Goal: Task Accomplishment & Management: Manage account settings

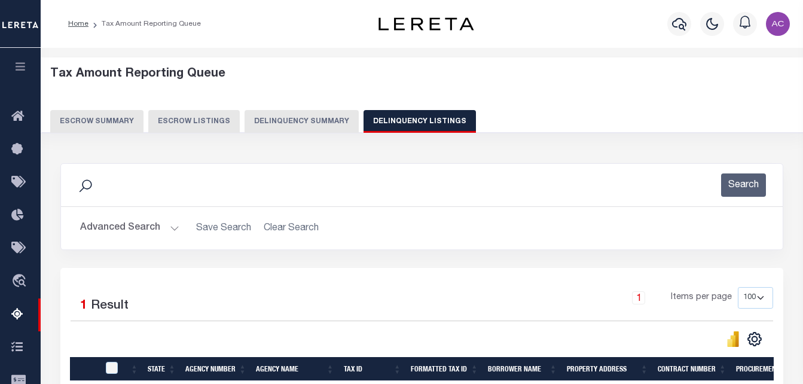
select select
select select "100"
click at [105, 230] on button "Advanced Search" at bounding box center [129, 227] width 99 height 23
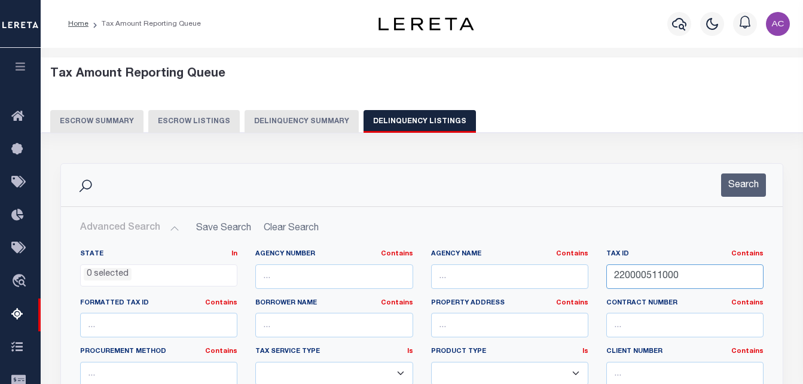
click at [624, 278] on input "220000511000" at bounding box center [684, 276] width 157 height 25
paste input "29"
type input "220000529000"
click at [751, 197] on button "Search" at bounding box center [743, 184] width 45 height 23
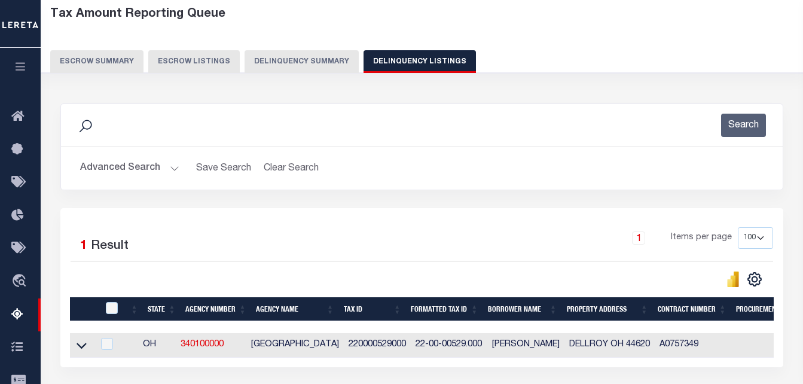
scroll to position [239, 0]
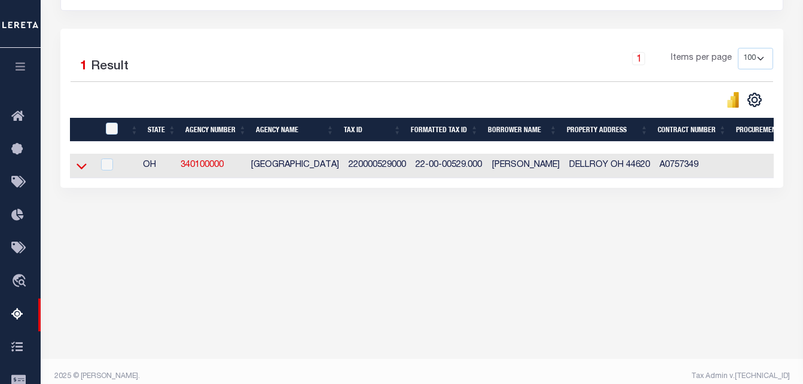
click at [86, 172] on icon at bounding box center [82, 166] width 10 height 13
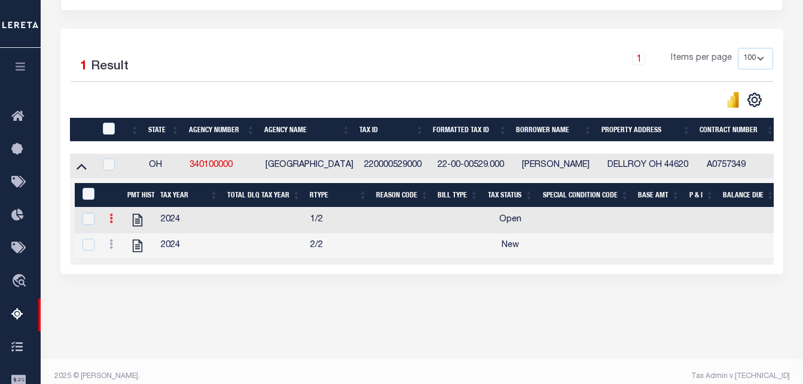
click at [110, 223] on icon at bounding box center [111, 219] width 4 height 10
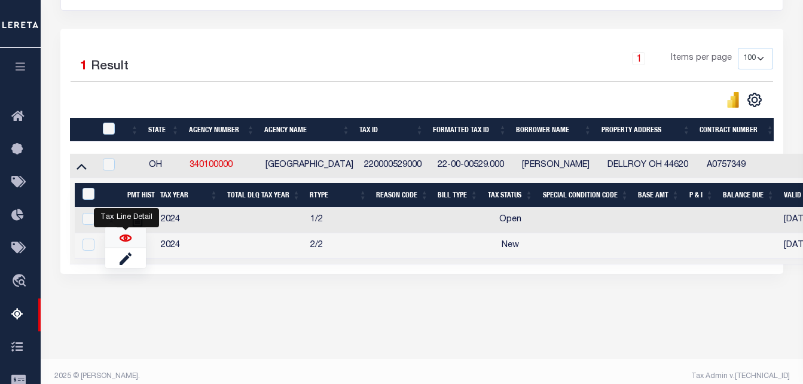
click at [128, 244] on img "" at bounding box center [126, 238] width 12 height 12
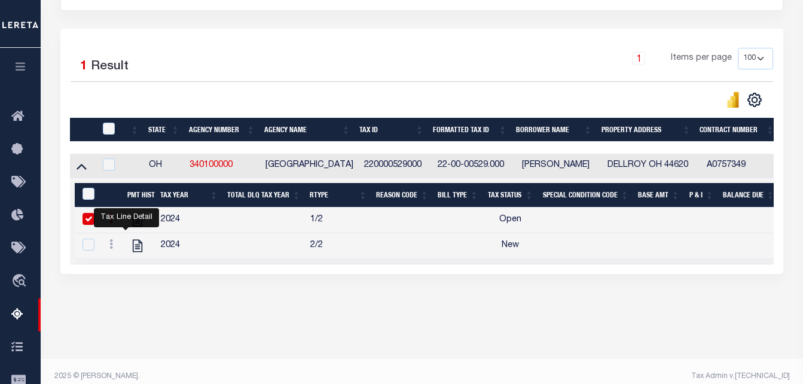
checkbox input "false"
checkbox input "true"
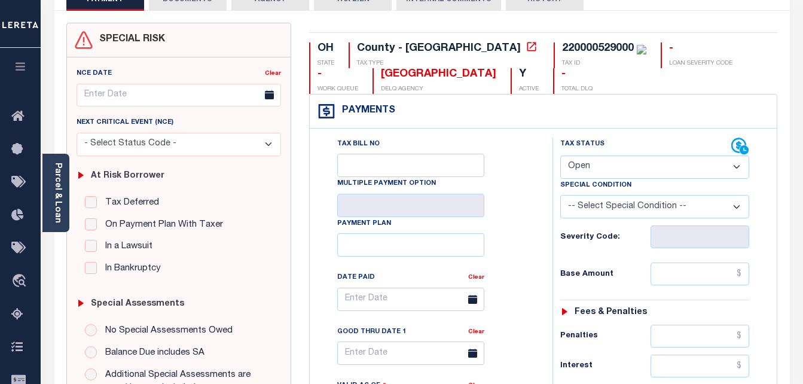
scroll to position [120, 0]
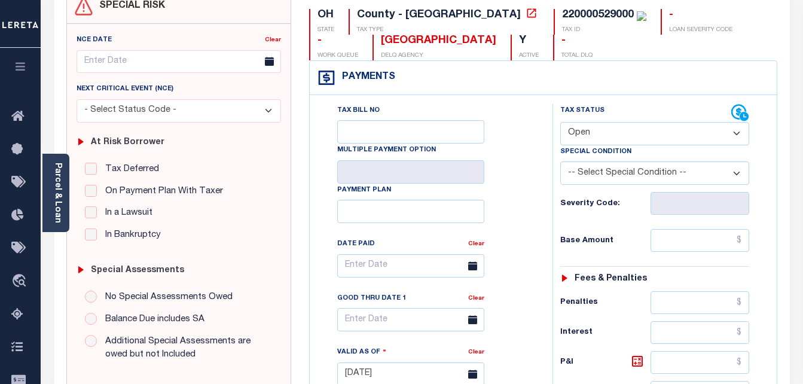
click at [640, 136] on select "- Select Status Code - Open Due/Unpaid Paid Incomplete No Tax Due Internal Refu…" at bounding box center [655, 133] width 190 height 23
select select "PYD"
click at [560, 123] on select "- Select Status Code - Open Due/Unpaid Paid Incomplete No Tax Due Internal Refu…" at bounding box center [655, 133] width 190 height 23
type input "[DATE]"
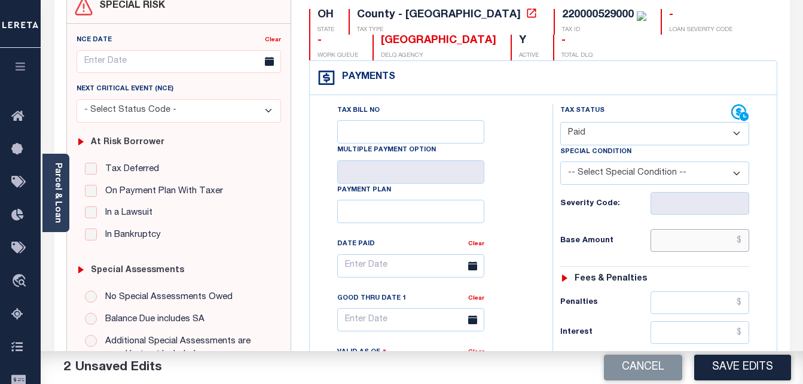
click at [672, 242] on input "text" at bounding box center [700, 240] width 99 height 23
paste input "3.84"
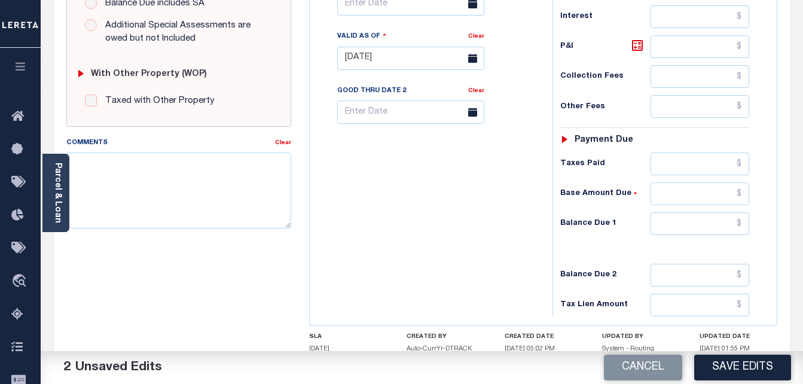
scroll to position [478, 0]
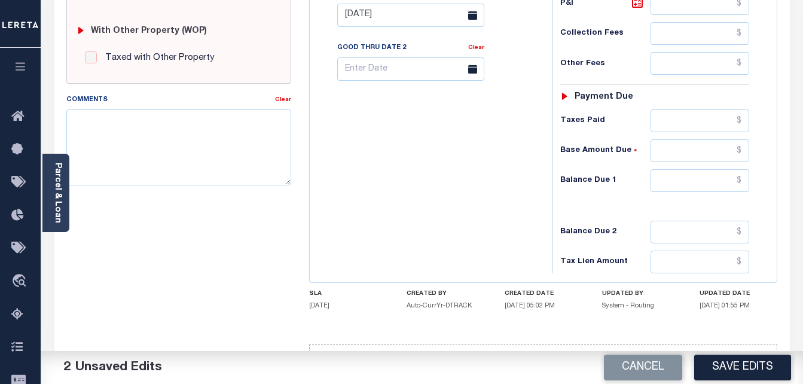
type input "$3.84"
click at [673, 183] on input "text" at bounding box center [700, 180] width 99 height 23
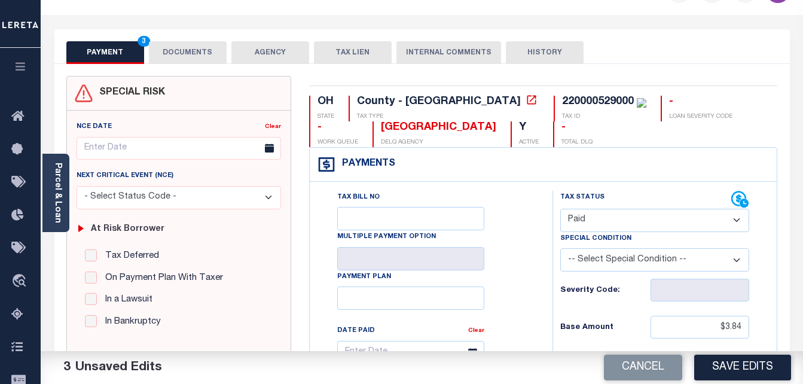
scroll to position [0, 0]
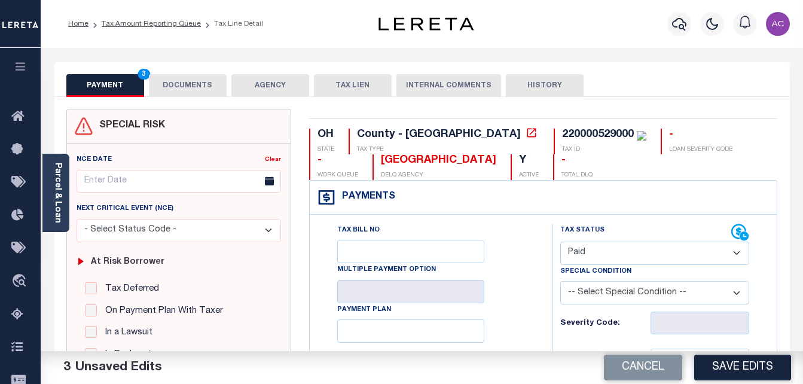
type input "$0.00"
click at [172, 86] on button "DOCUMENTS" at bounding box center [188, 85] width 78 height 23
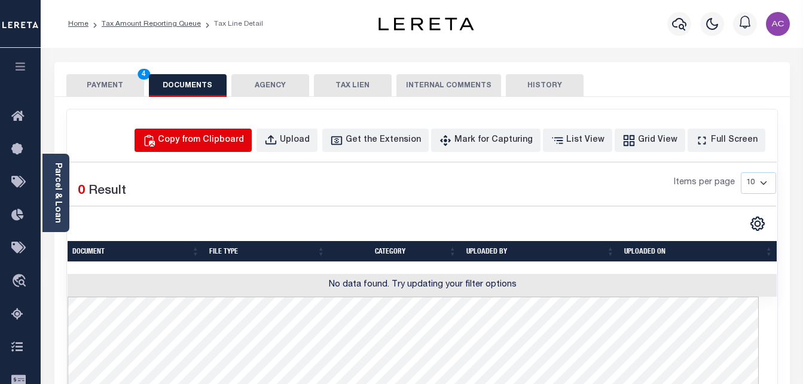
click at [216, 144] on div "Copy from Clipboard" at bounding box center [201, 140] width 86 height 13
select select "POP"
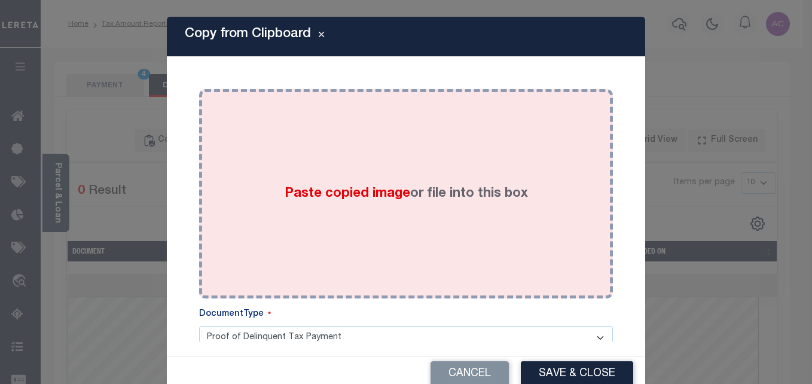
click at [208, 170] on div "Paste copied image or file into this box" at bounding box center [406, 193] width 396 height 191
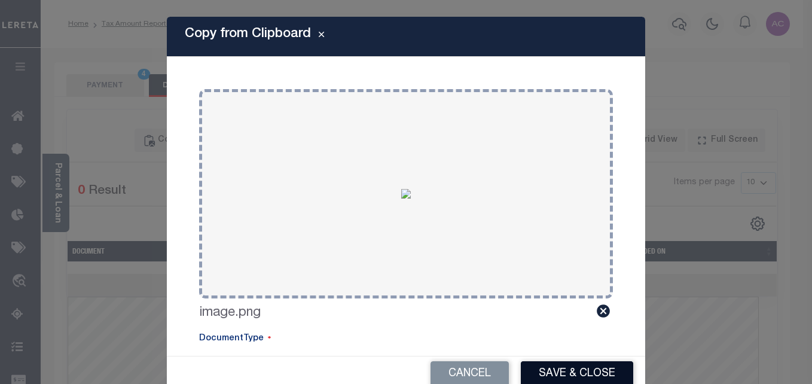
click at [571, 370] on button "Save & Close" at bounding box center [577, 374] width 112 height 26
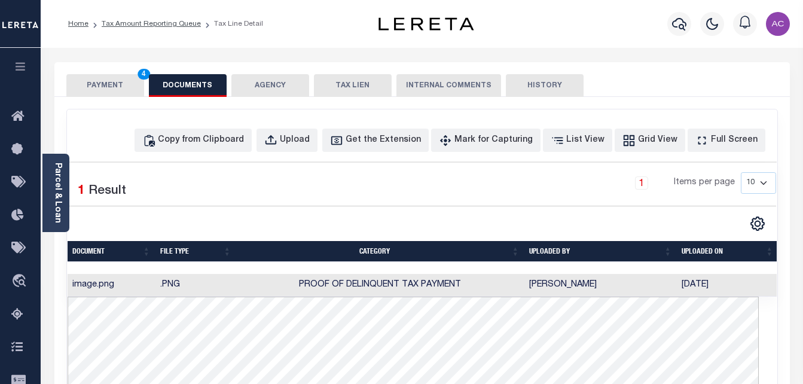
click at [114, 78] on button "PAYMENT 4" at bounding box center [105, 85] width 78 height 23
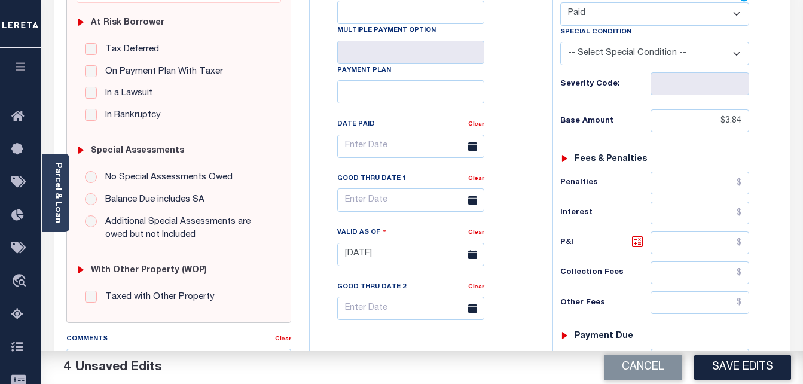
scroll to position [478, 0]
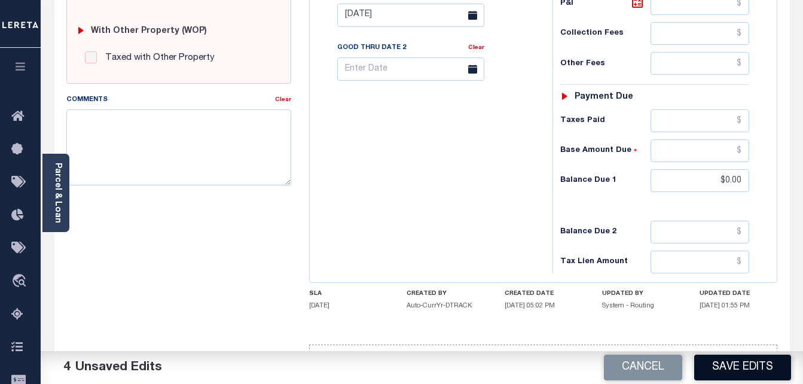
click at [746, 373] on button "Save Edits" at bounding box center [742, 368] width 97 height 26
checkbox input "false"
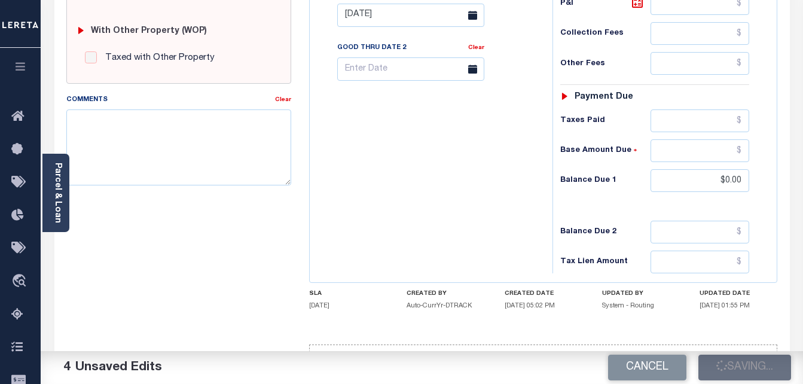
type input "$3.84"
type input "$0"
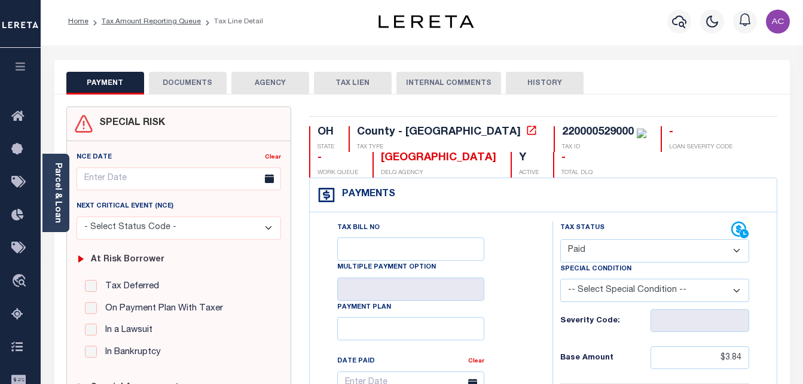
scroll to position [0, 0]
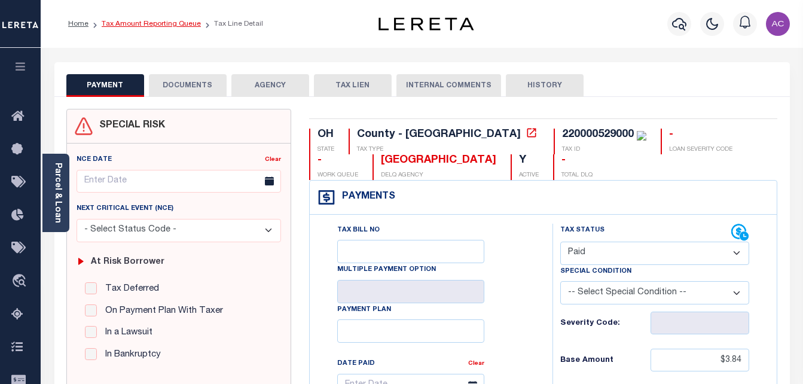
click at [141, 21] on link "Tax Amount Reporting Queue" at bounding box center [151, 23] width 99 height 7
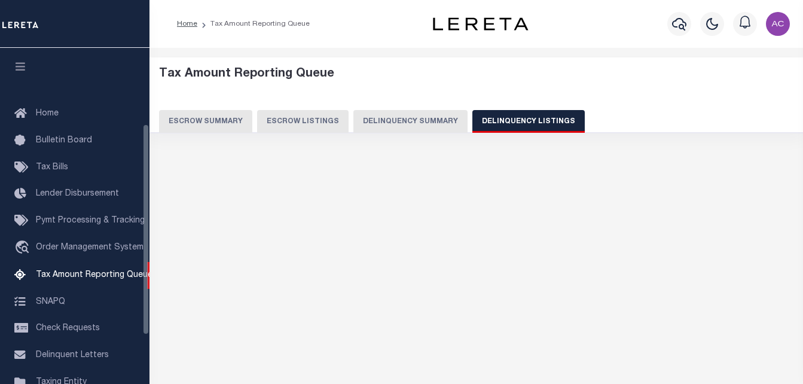
select select "100"
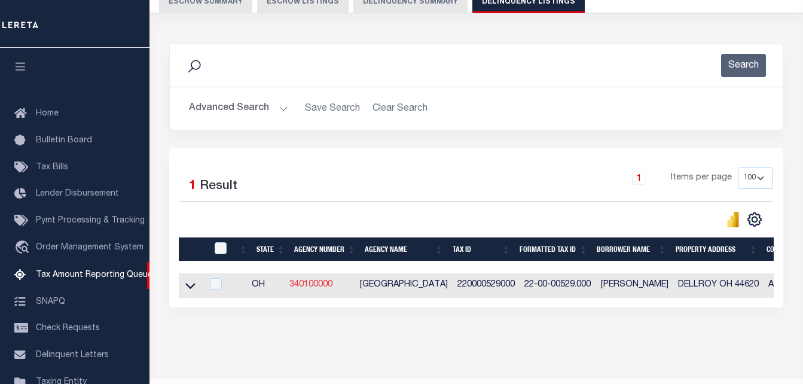
scroll to position [121, 0]
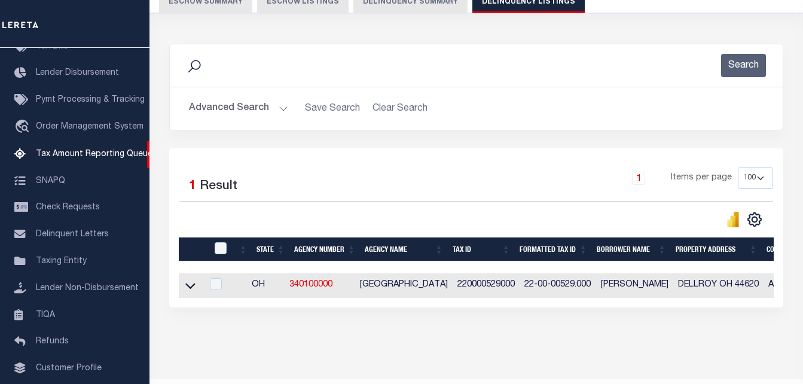
click at [197, 289] on link at bounding box center [191, 284] width 14 height 8
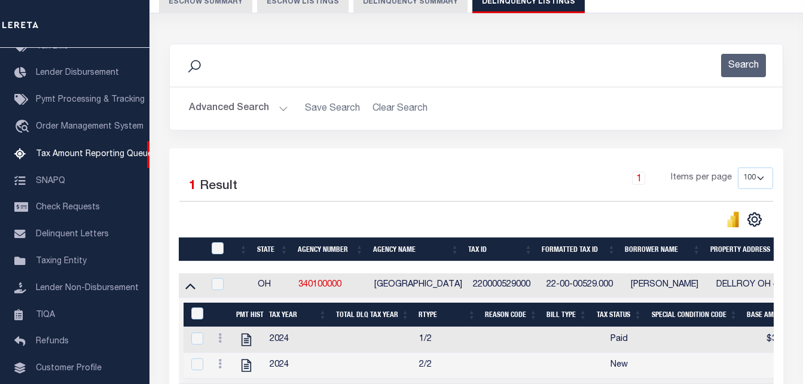
scroll to position [248, 0]
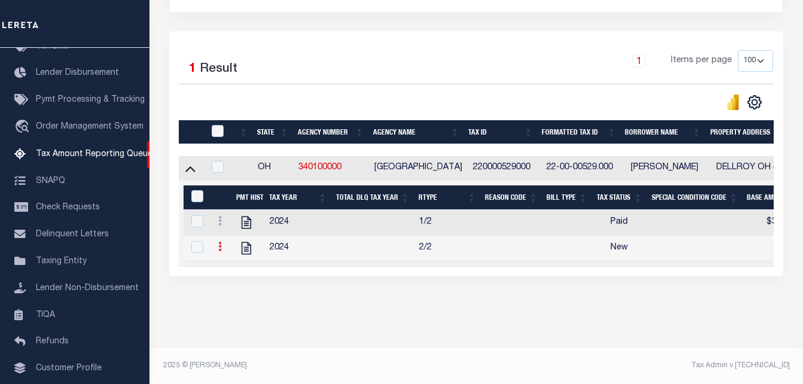
click at [221, 242] on icon at bounding box center [220, 247] width 4 height 10
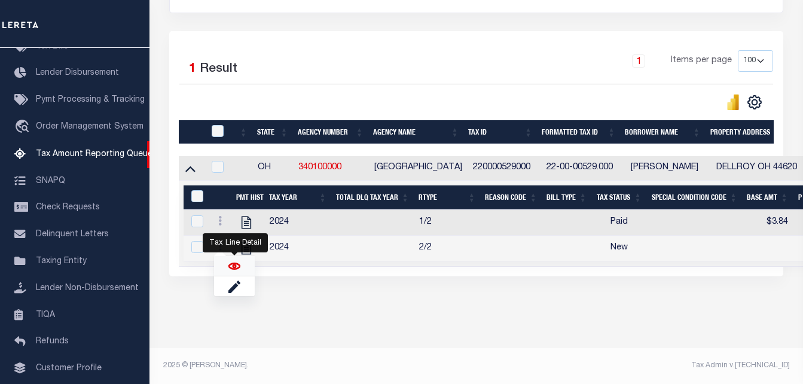
click at [234, 268] on img "" at bounding box center [234, 266] width 12 height 12
checkbox input "true"
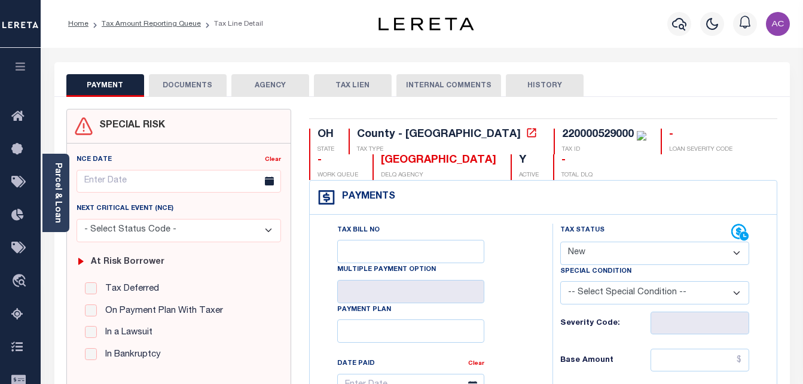
click at [669, 254] on select "- Select Status Code - Open Due/Unpaid Paid Incomplete No Tax Due Internal Refu…" at bounding box center [655, 253] width 190 height 23
select select "PYD"
click at [560, 242] on select "- Select Status Code - Open Due/Unpaid Paid Incomplete No Tax Due Internal Refu…" at bounding box center [655, 253] width 190 height 23
type input "[DATE]"
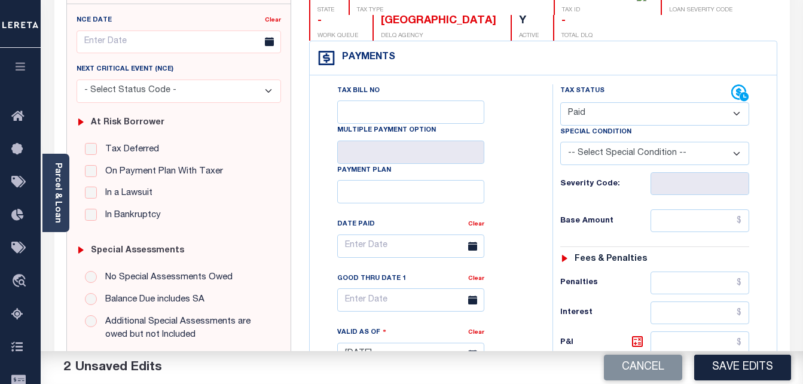
scroll to position [179, 0]
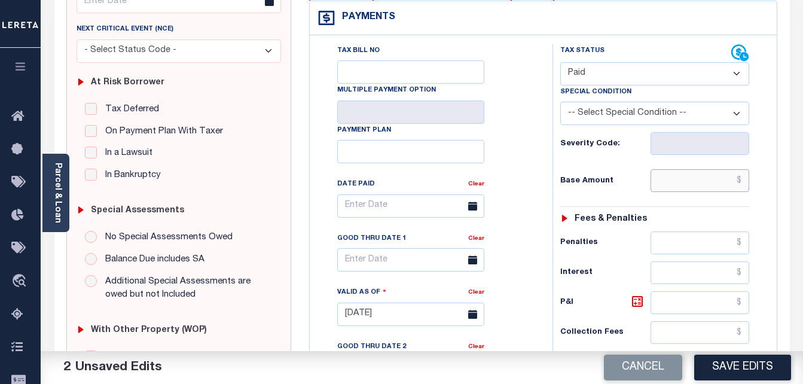
click at [659, 180] on input "text" at bounding box center [700, 180] width 99 height 23
type input "$3.84"
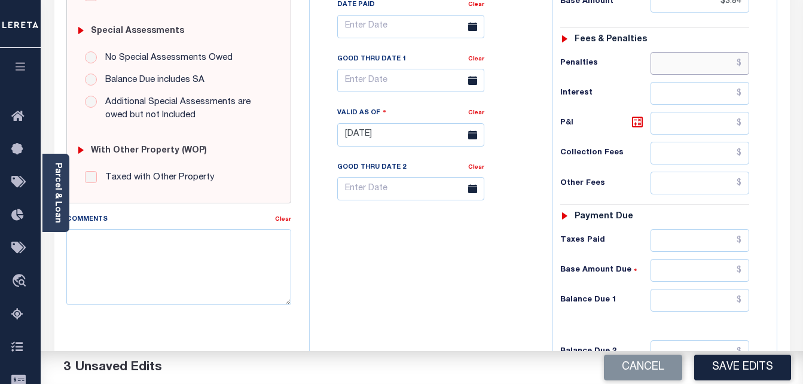
scroll to position [530, 0]
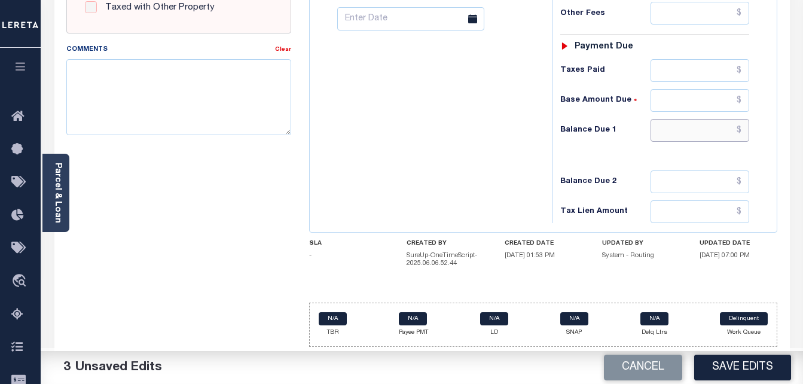
click at [673, 126] on input "text" at bounding box center [700, 130] width 99 height 23
type input "$0.00"
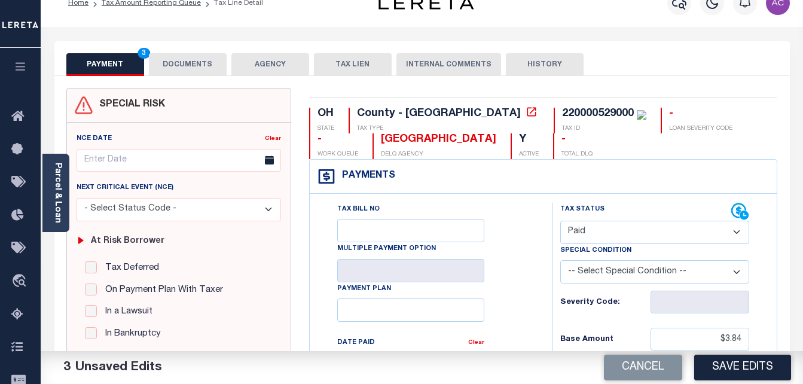
scroll to position [0, 0]
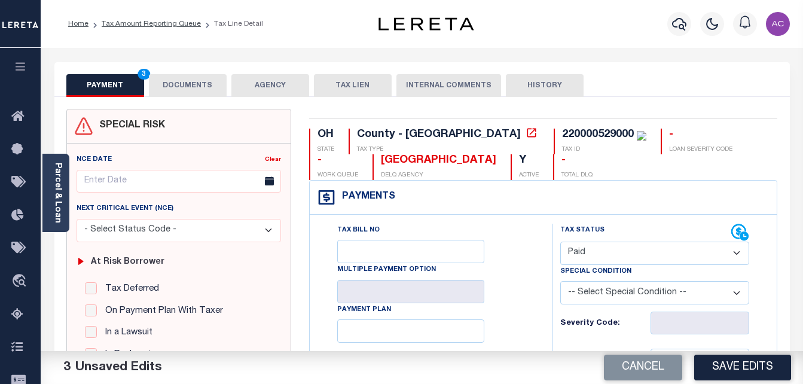
click at [164, 89] on button "DOCUMENTS" at bounding box center [188, 85] width 78 height 23
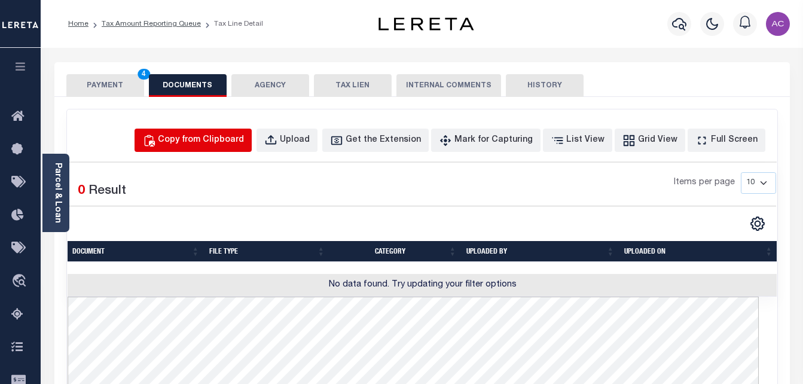
click at [212, 139] on div "Copy from Clipboard" at bounding box center [201, 140] width 86 height 13
select select "POP"
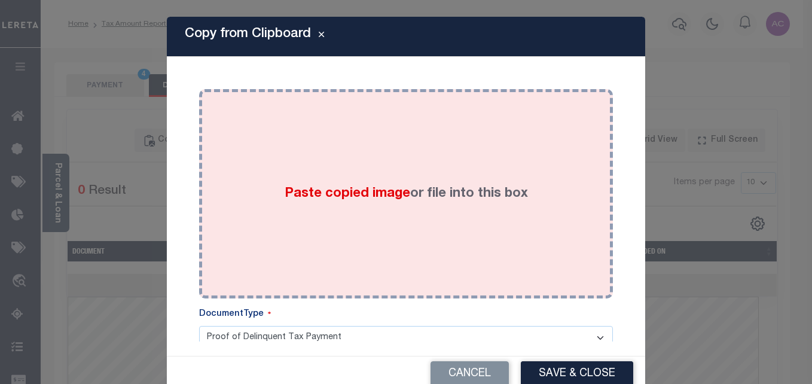
click at [199, 196] on div "Paste copied image or file into this box" at bounding box center [406, 193] width 414 height 209
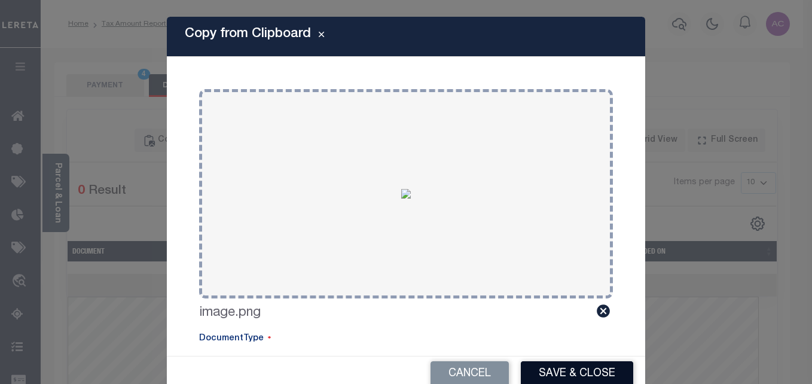
click at [556, 373] on button "Save & Close" at bounding box center [577, 374] width 112 height 26
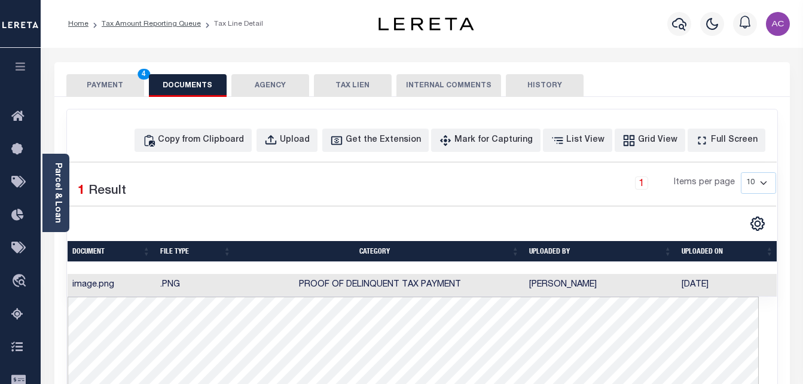
click at [119, 87] on button "PAYMENT 4" at bounding box center [105, 85] width 78 height 23
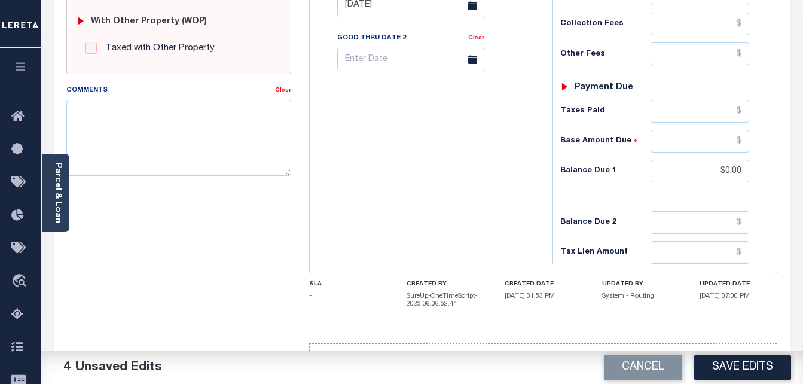
scroll to position [526, 0]
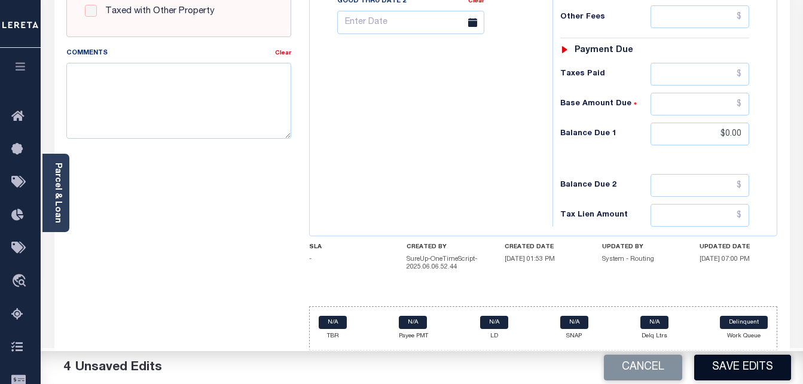
click at [737, 370] on button "Save Edits" at bounding box center [742, 368] width 97 height 26
checkbox input "false"
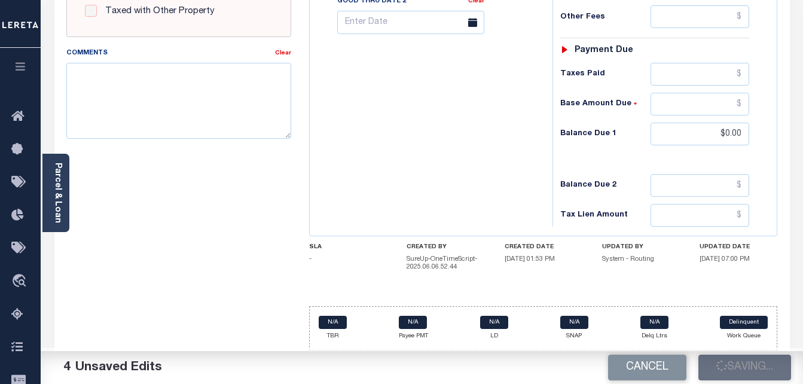
type input "$3.84"
type input "$0"
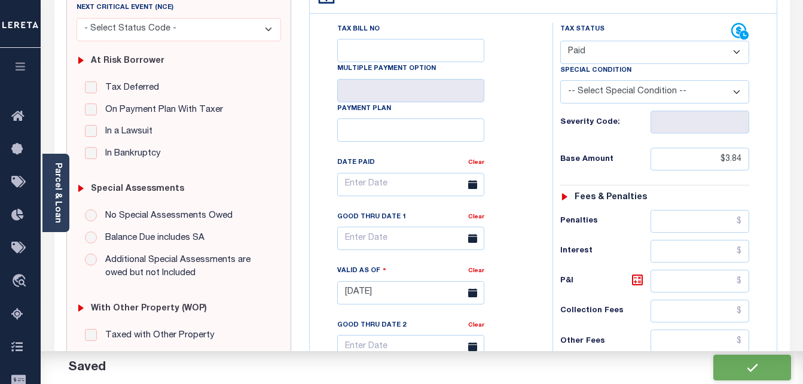
scroll to position [0, 0]
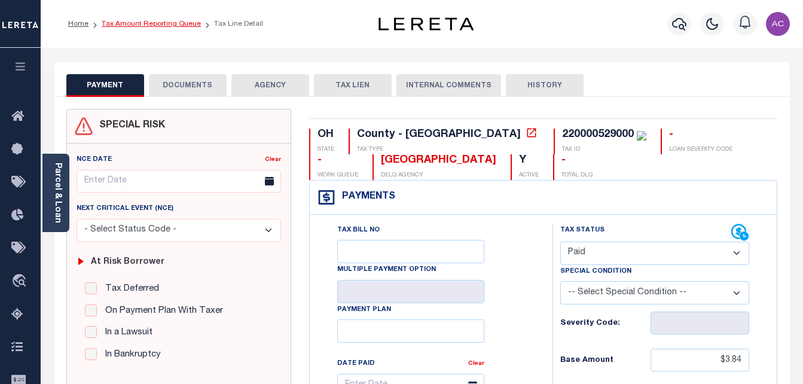
click at [144, 24] on link "Tax Amount Reporting Queue" at bounding box center [151, 23] width 99 height 7
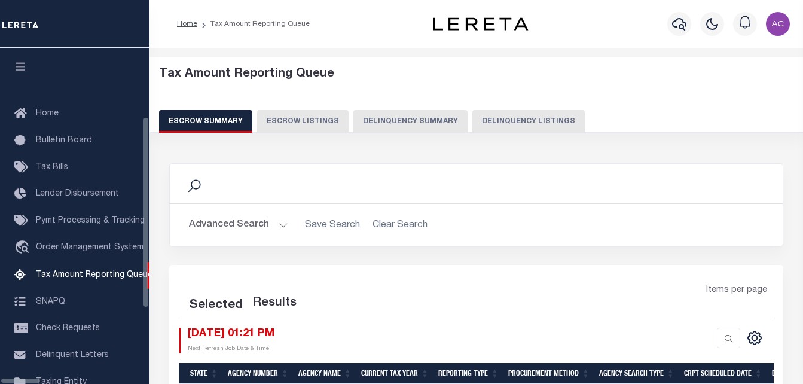
select select "100"
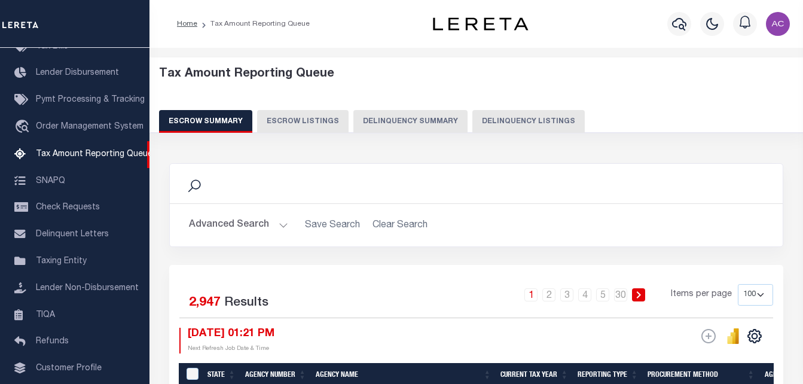
click at [510, 118] on button "Delinquency Listings" at bounding box center [528, 121] width 112 height 23
select select "100"
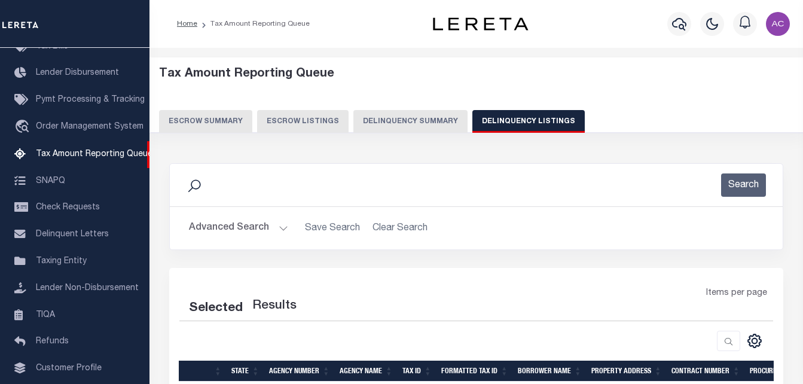
select select "100"
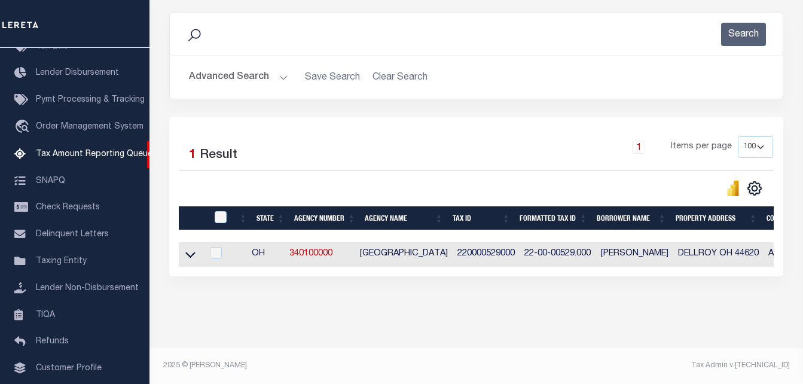
scroll to position [161, 0]
click at [186, 248] on icon at bounding box center [190, 254] width 10 height 13
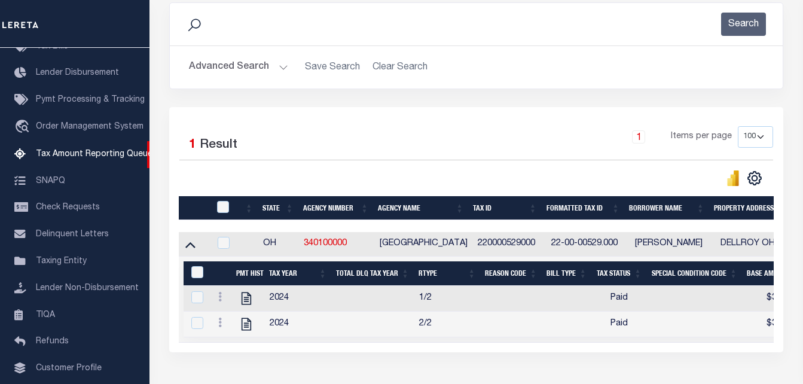
scroll to position [248, 0]
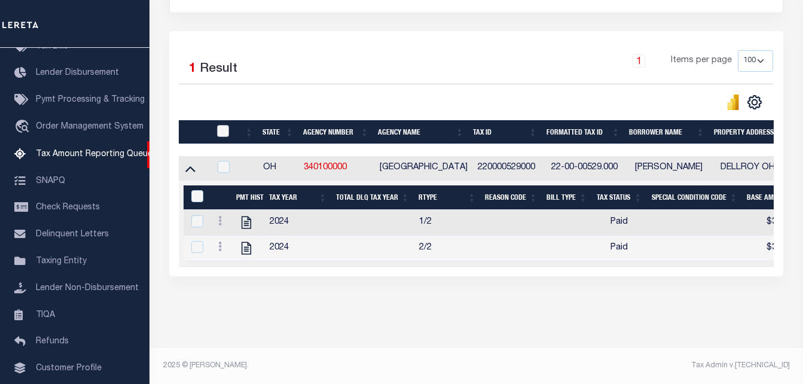
click at [219, 125] on input "checkbox" at bounding box center [223, 131] width 12 height 12
checkbox input "true"
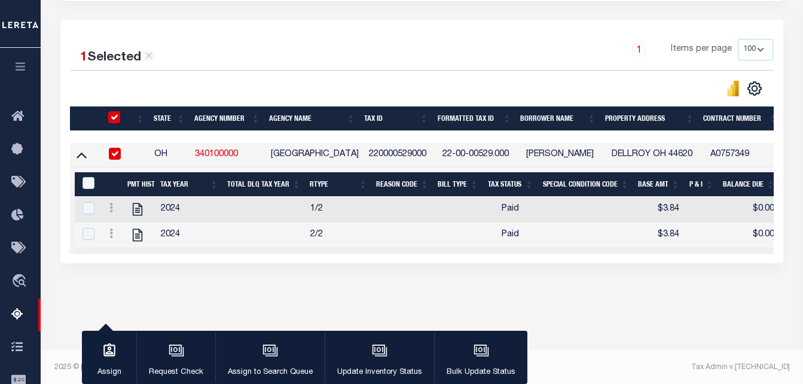
scroll to position [246, 0]
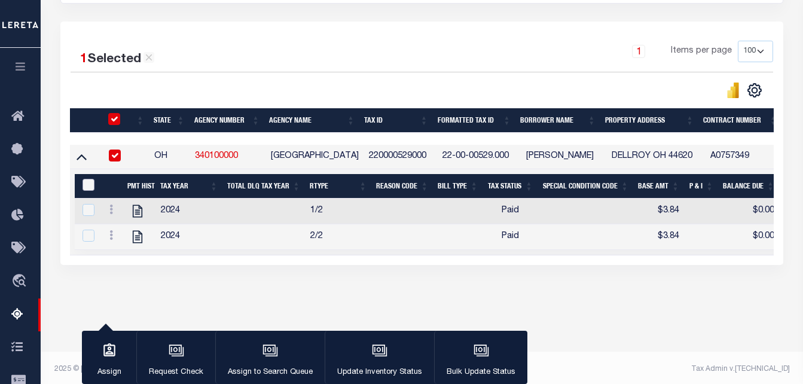
click at [87, 183] on input "&nbsp;" at bounding box center [89, 185] width 12 height 12
checkbox input "true"
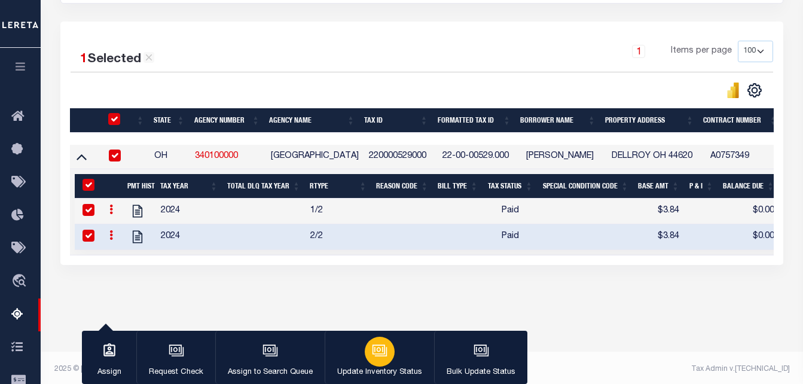
click at [380, 358] on icon "button" at bounding box center [380, 351] width 16 height 16
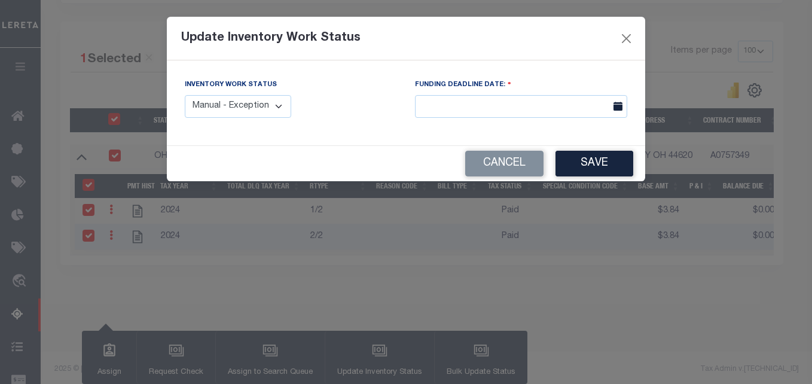
click at [277, 102] on select "Manual - Exception Pended - Awaiting Search Late Add Exception Completed" at bounding box center [238, 106] width 106 height 23
select select "4"
click at [185, 95] on select "Manual - Exception Pended - Awaiting Search Late Add Exception Completed" at bounding box center [238, 106] width 106 height 23
click at [581, 169] on button "Save" at bounding box center [595, 164] width 78 height 26
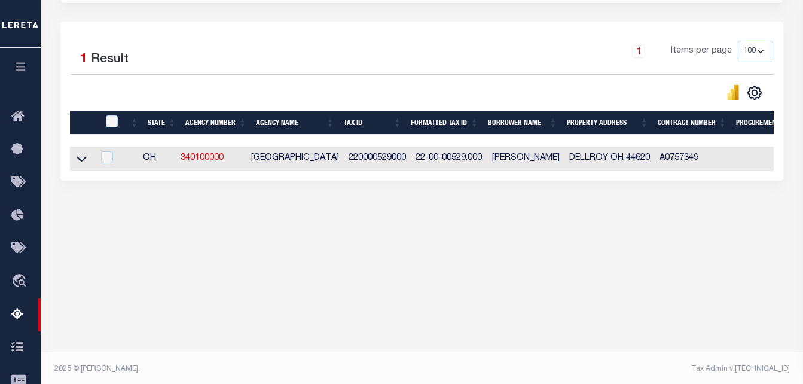
drag, startPoint x: 394, startPoint y: 181, endPoint x: 755, endPoint y: 216, distance: 362.9
click at [755, 216] on div "Data sync process is currently running, you may face some response delays. Sear…" at bounding box center [422, 61] width 739 height 312
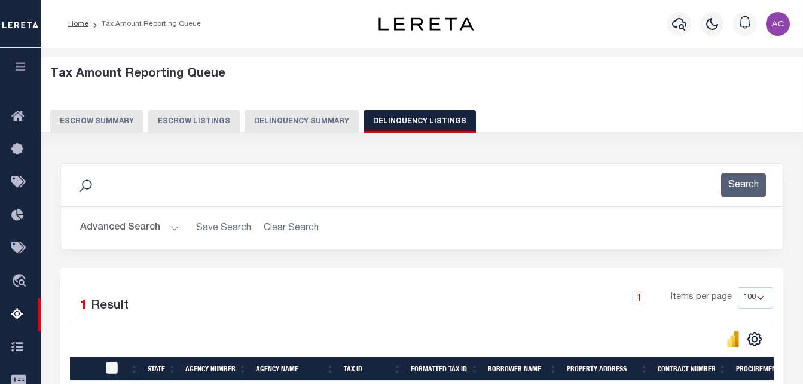
click at [112, 228] on button "Advanced Search" at bounding box center [129, 227] width 99 height 23
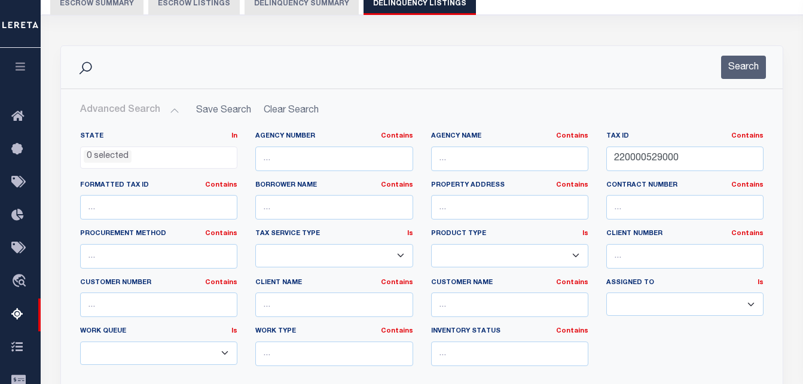
scroll to position [120, 0]
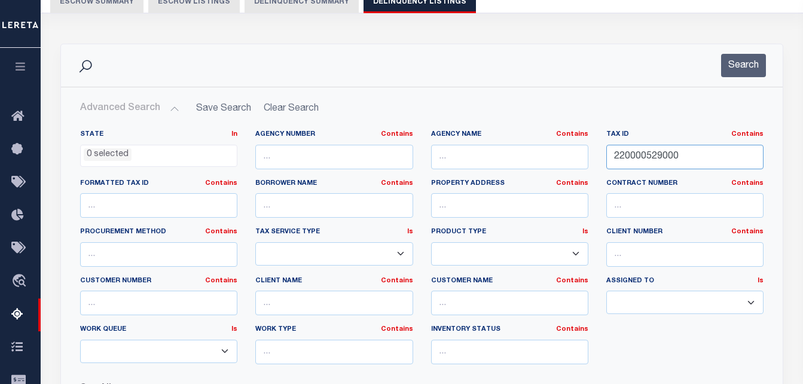
click at [646, 154] on input "220000529000" at bounding box center [684, 157] width 157 height 25
paste input "904"
type input "220000904000"
click at [748, 62] on button "Search" at bounding box center [743, 65] width 45 height 23
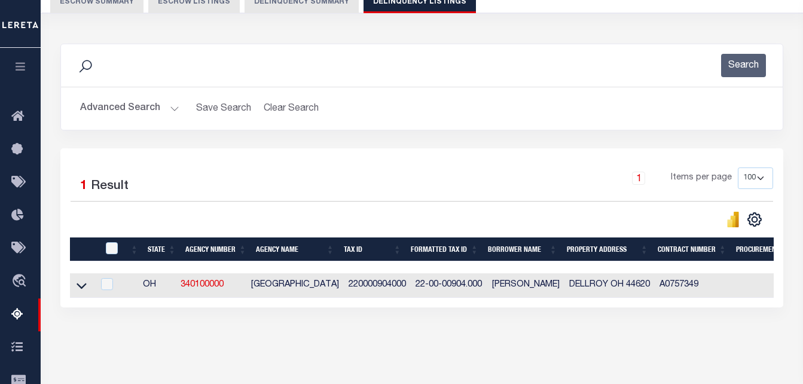
click at [75, 297] on td at bounding box center [81, 285] width 23 height 25
checkbox input "true"
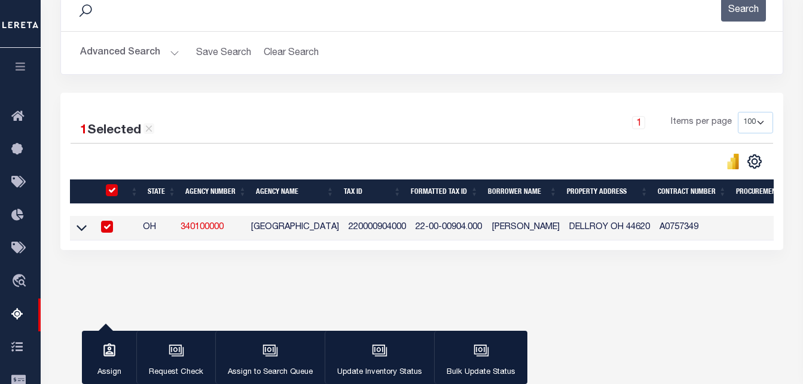
scroll to position [239, 0]
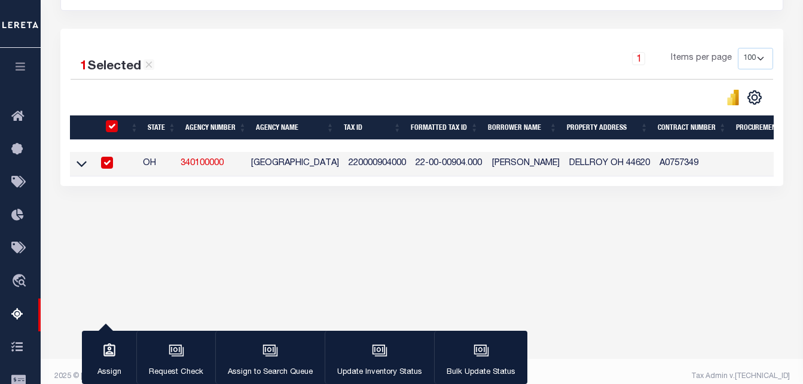
click at [87, 165] on link at bounding box center [82, 163] width 14 height 8
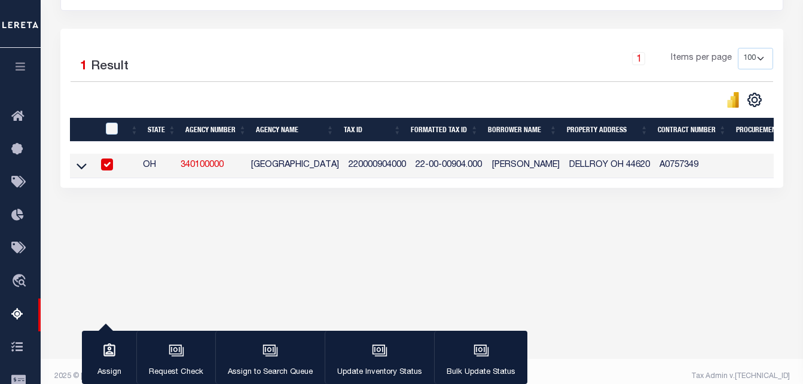
click at [79, 165] on icon at bounding box center [82, 166] width 10 height 13
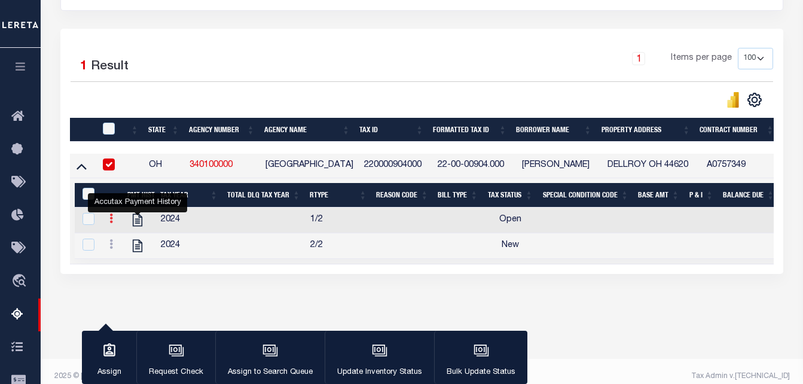
click at [108, 222] on link at bounding box center [111, 220] width 13 height 10
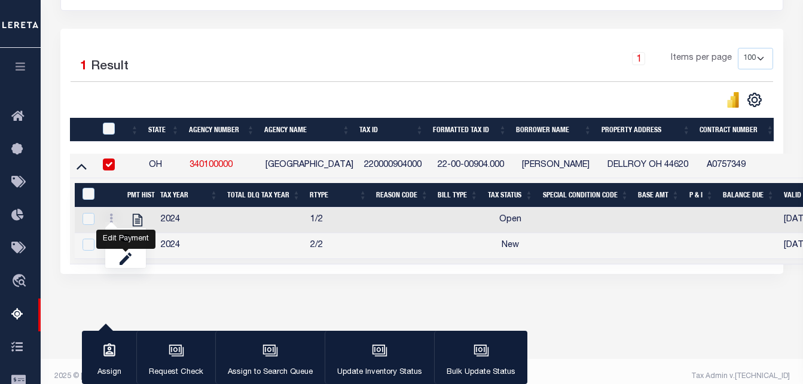
click at [121, 239] on img at bounding box center [126, 238] width 12 height 12
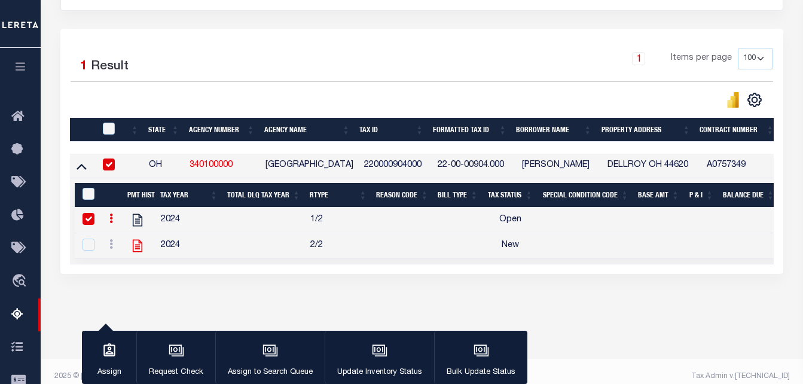
checkbox input "false"
checkbox input "true"
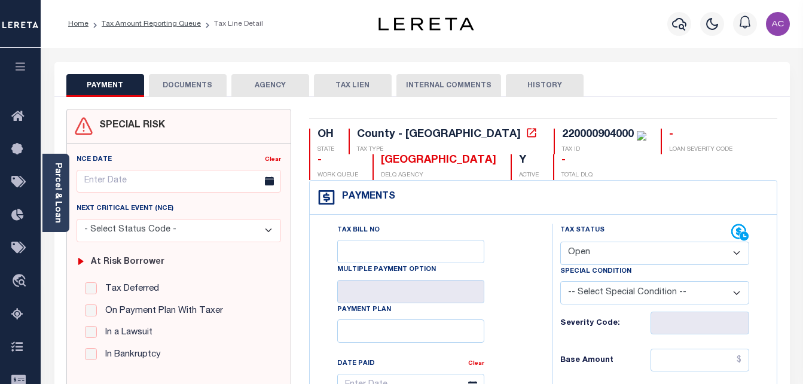
click at [641, 253] on select "- Select Status Code - Open Due/Unpaid Paid Incomplete No Tax Due Internal Refu…" at bounding box center [655, 253] width 190 height 23
select select "PYD"
click at [560, 242] on select "- Select Status Code - Open Due/Unpaid Paid Incomplete No Tax Due Internal Refu…" at bounding box center [655, 253] width 190 height 23
type input "[DATE]"
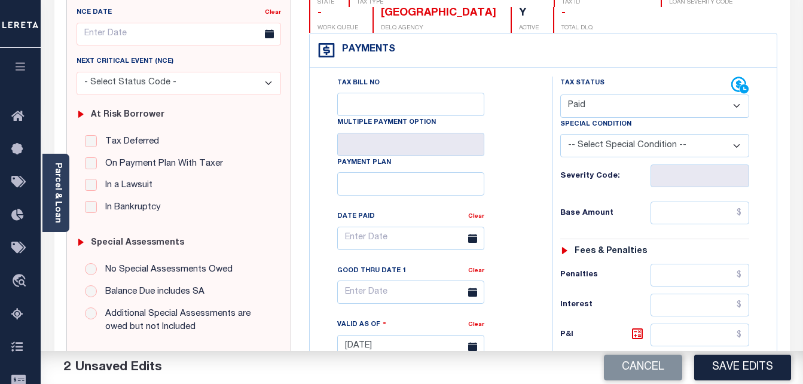
scroll to position [179, 0]
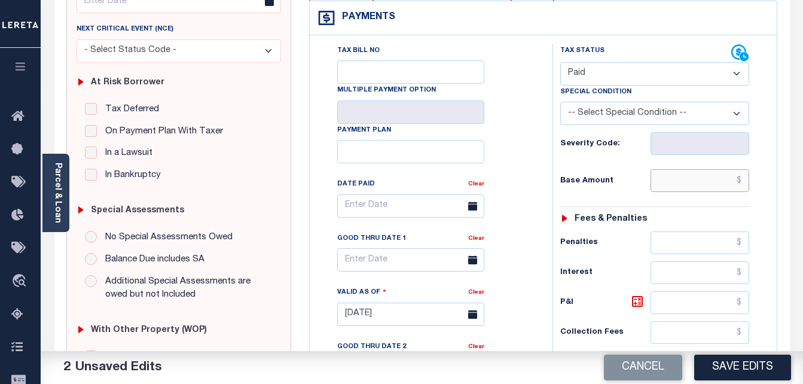
click at [669, 190] on input "text" at bounding box center [700, 180] width 99 height 23
paste input "620.00"
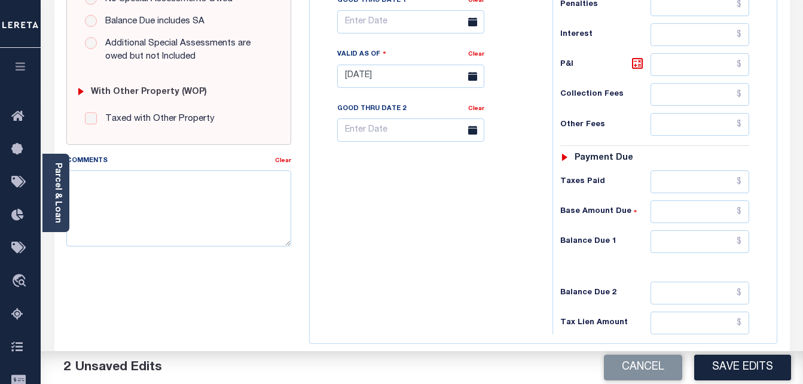
scroll to position [419, 0]
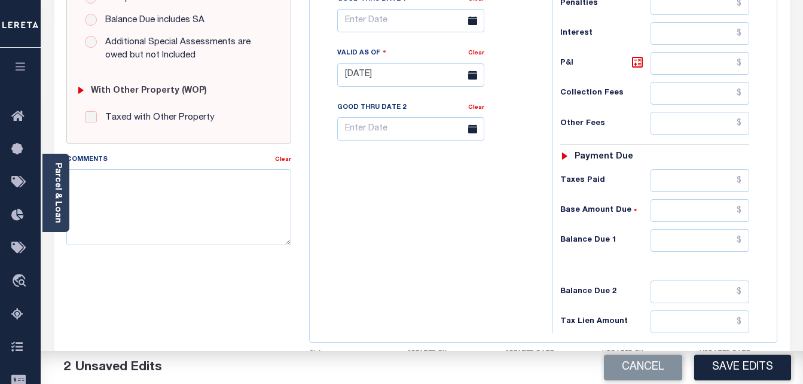
type input "$620.00"
click at [677, 248] on input "text" at bounding box center [700, 240] width 99 height 23
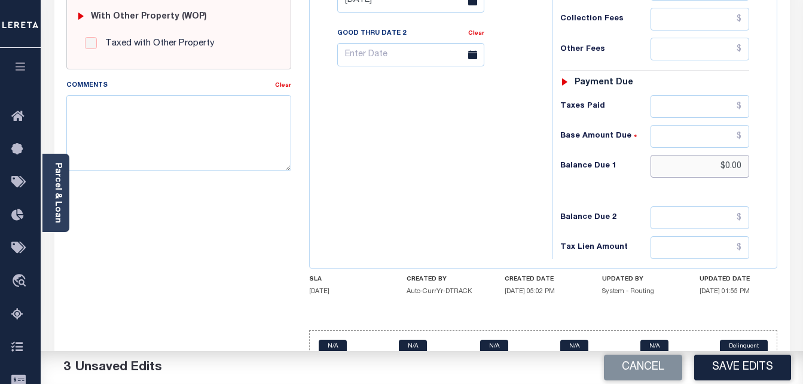
scroll to position [522, 0]
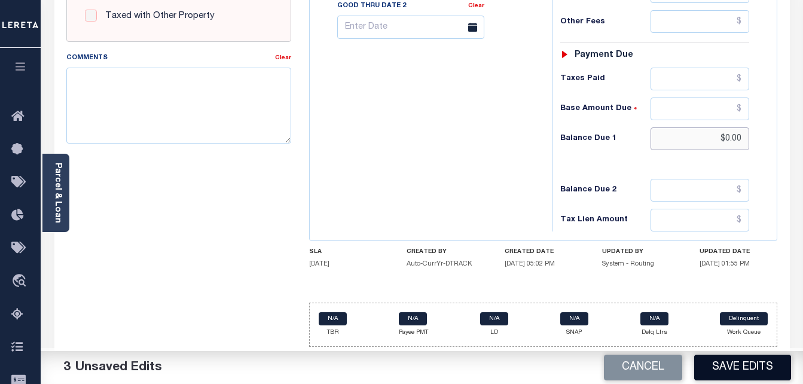
type input "$0.00"
click at [749, 370] on button "Save Edits" at bounding box center [742, 368] width 97 height 26
checkbox input "false"
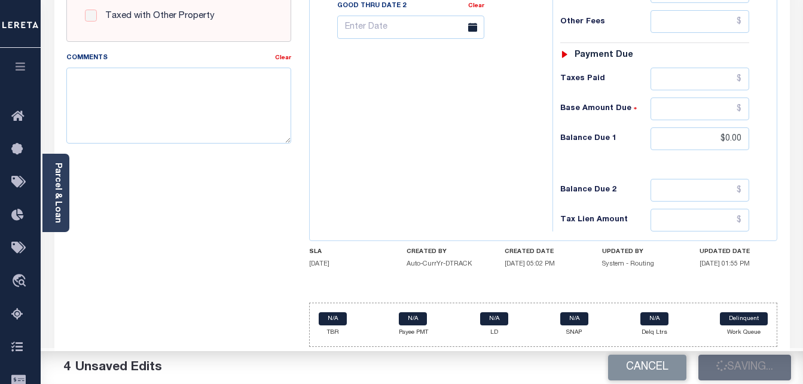
checkbox input "false"
type input "$620"
type input "$0"
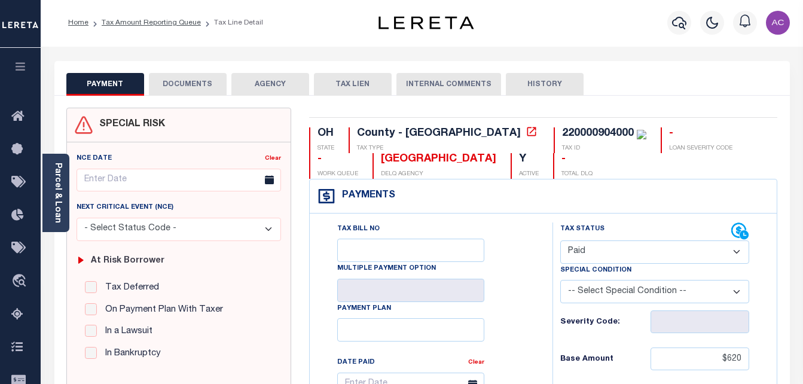
scroll to position [0, 0]
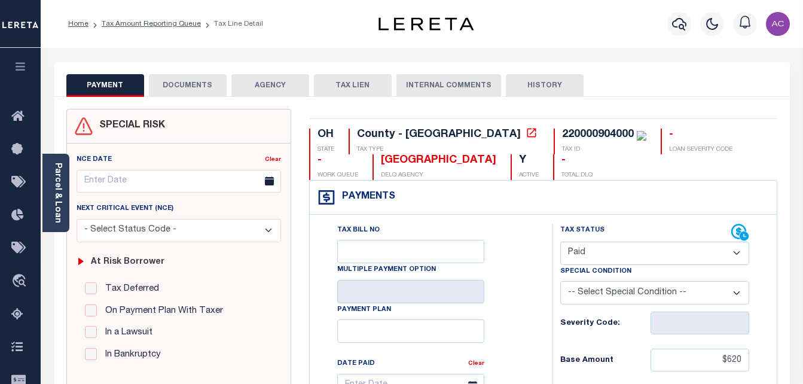
click at [181, 86] on button "DOCUMENTS" at bounding box center [188, 85] width 78 height 23
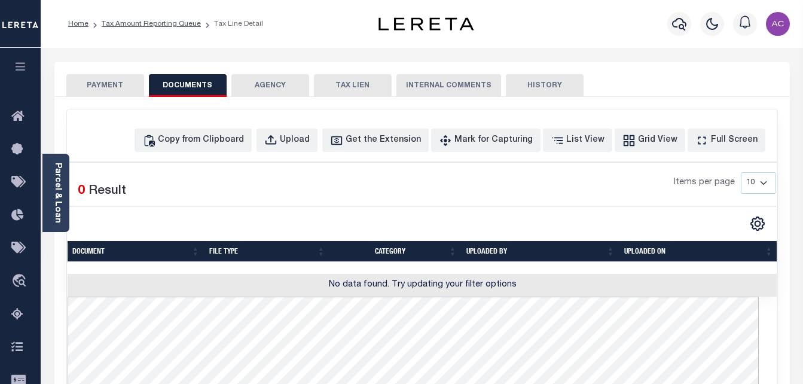
click at [168, 184] on div "Selected 0 Result" at bounding box center [150, 188] width 164 height 33
click at [203, 141] on div "Copy from Clipboard" at bounding box center [201, 140] width 86 height 13
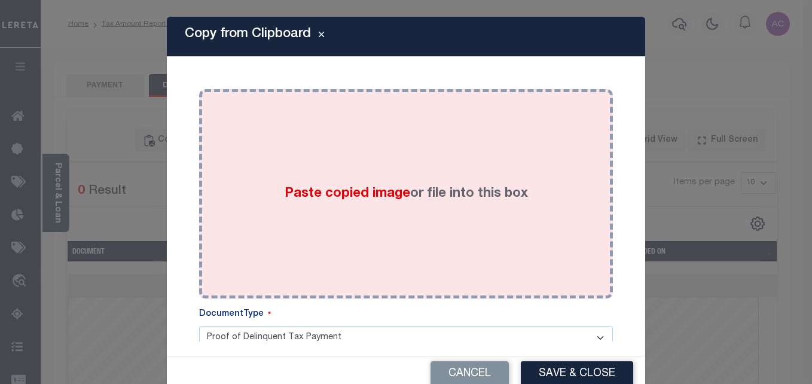
click at [394, 220] on div "Paste copied image or file into this box" at bounding box center [406, 193] width 396 height 191
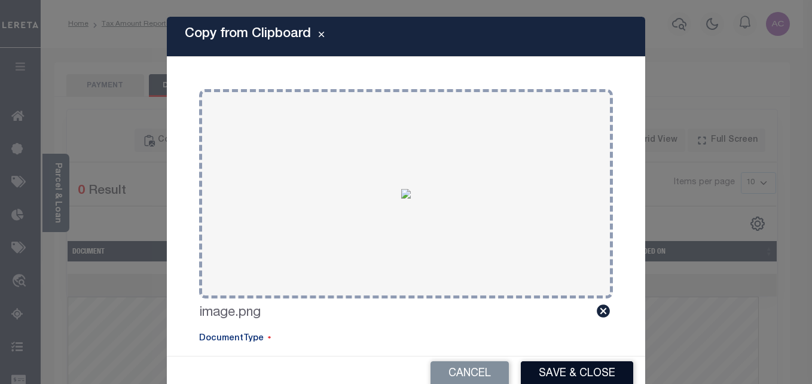
click at [564, 370] on button "Save & Close" at bounding box center [577, 374] width 112 height 26
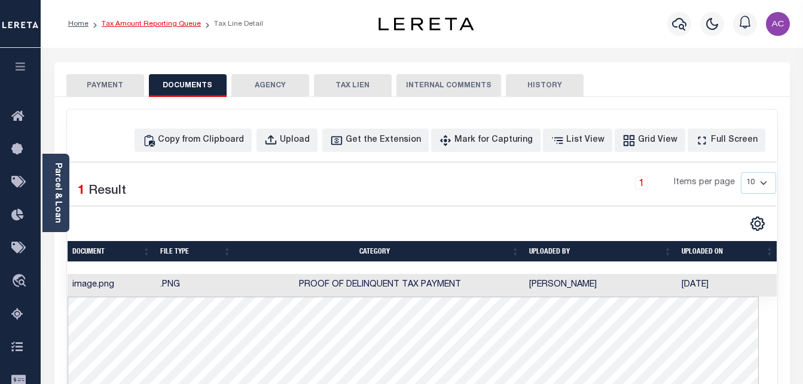
click at [136, 22] on link "Tax Amount Reporting Queue" at bounding box center [151, 23] width 99 height 7
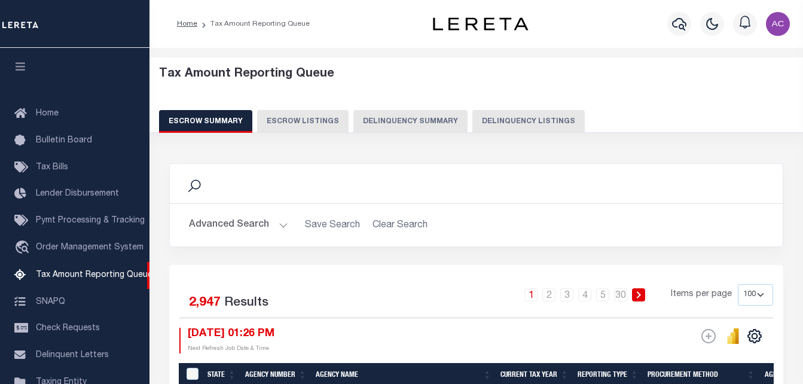
click at [446, 116] on button "Delinquency Summary" at bounding box center [410, 121] width 114 height 23
click at [483, 124] on button "Delinquency Listings" at bounding box center [528, 121] width 112 height 23
select select "100"
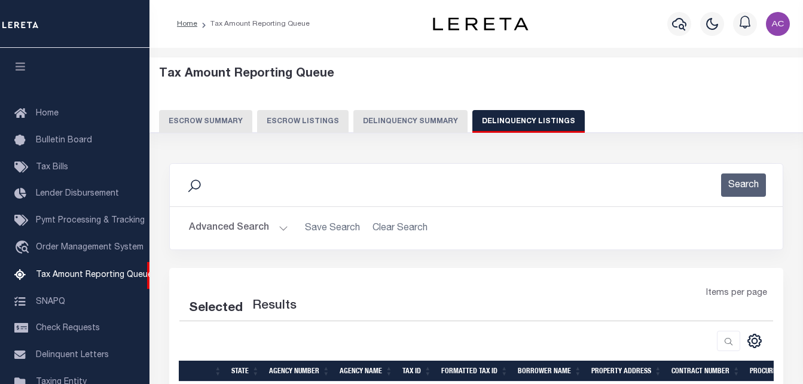
select select "100"
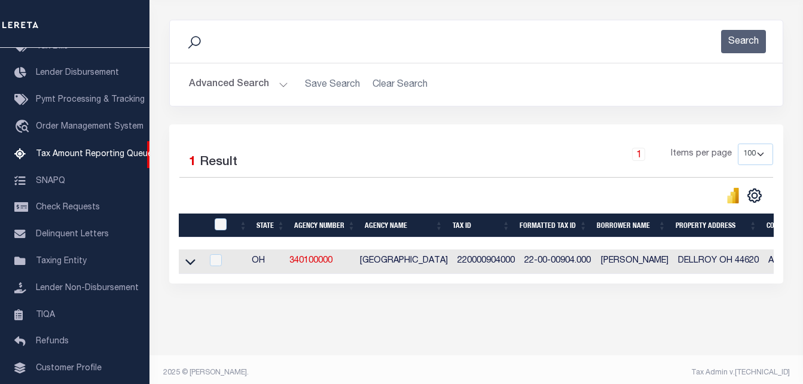
scroll to position [161, 0]
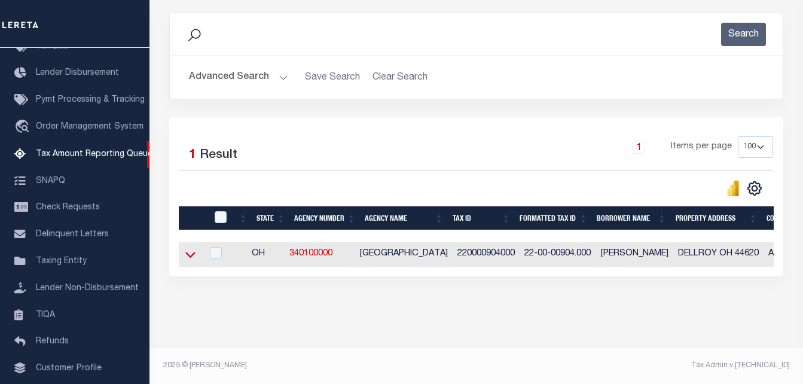
click at [188, 250] on icon at bounding box center [190, 254] width 10 height 13
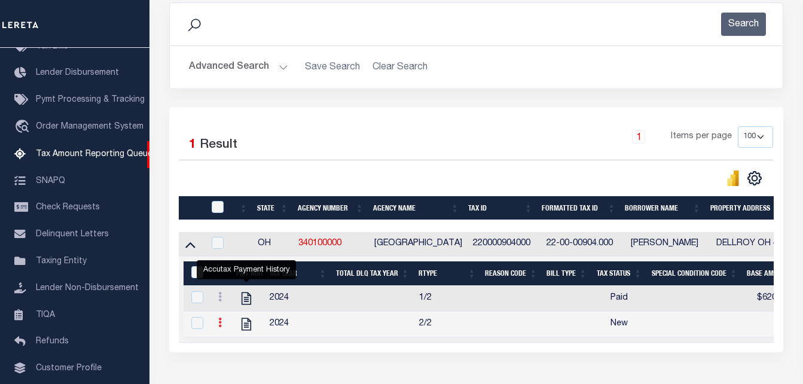
click at [220, 327] on icon at bounding box center [220, 323] width 4 height 10
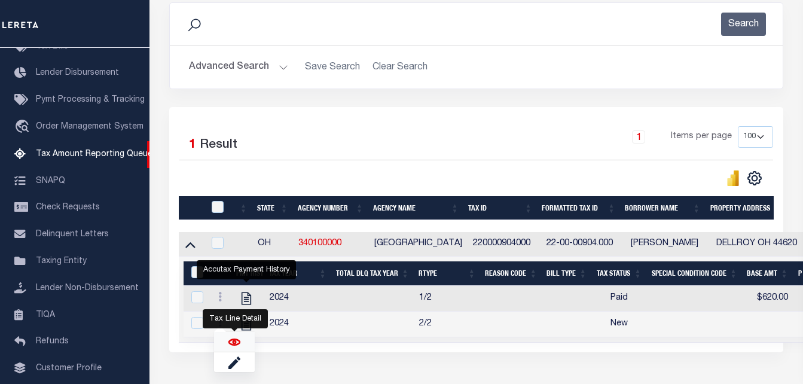
click at [234, 348] on img "" at bounding box center [234, 342] width 12 height 12
checkbox input "true"
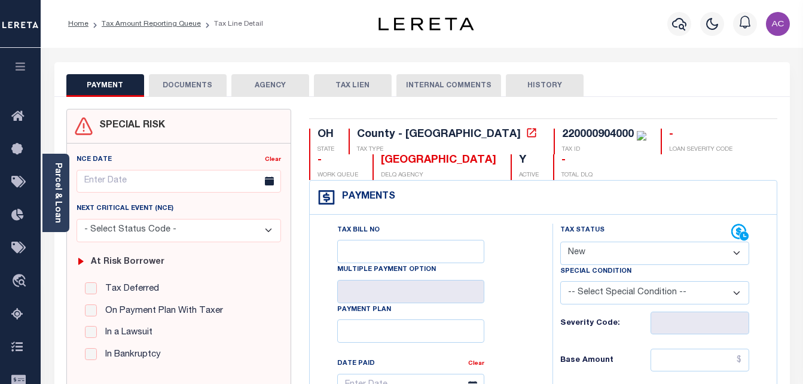
click at [624, 252] on select "- Select Status Code - Open Due/Unpaid Paid Incomplete No Tax Due Internal Refu…" at bounding box center [655, 253] width 190 height 23
select select "PYD"
click at [560, 242] on select "- Select Status Code - Open Due/Unpaid Paid Incomplete No Tax Due Internal Refu…" at bounding box center [655, 253] width 190 height 23
type input "[DATE]"
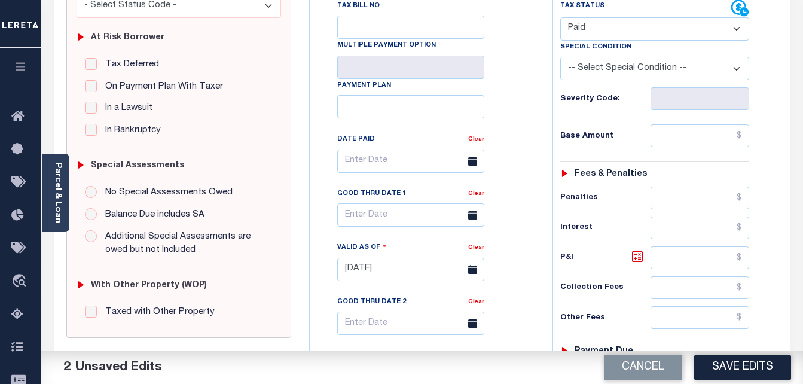
scroll to position [239, 0]
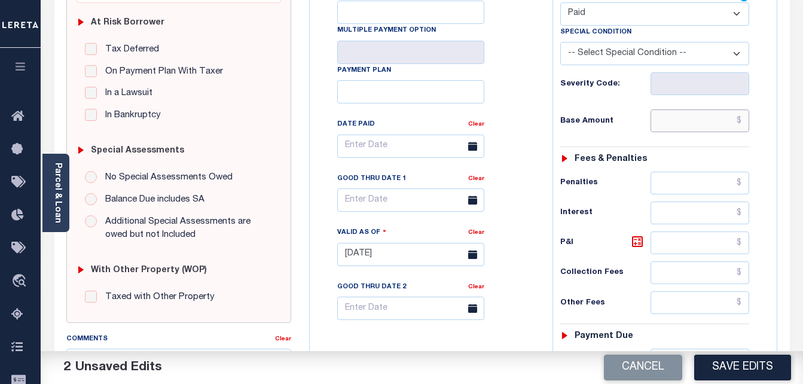
click at [666, 124] on input "text" at bounding box center [700, 120] width 99 height 23
paste input "620.00"
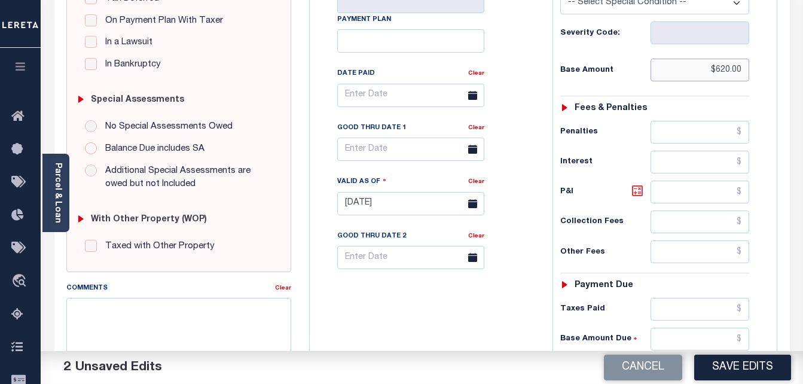
scroll to position [419, 0]
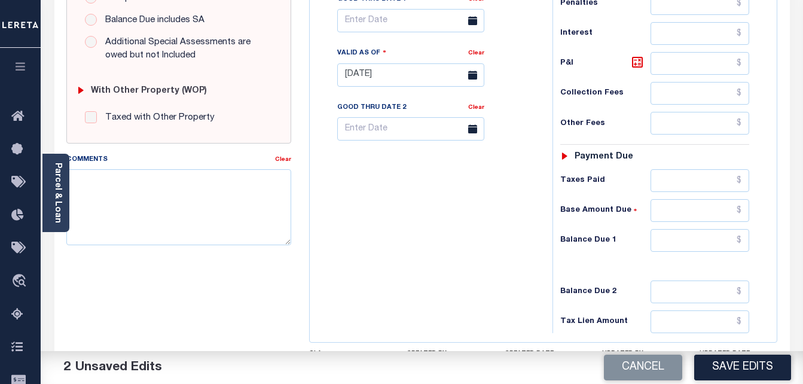
type input "$620.00"
click at [675, 230] on input "text" at bounding box center [700, 240] width 99 height 23
click at [707, 243] on input "text" at bounding box center [700, 240] width 99 height 23
type input "$0.00"
click at [723, 373] on button "Save Edits" at bounding box center [742, 368] width 97 height 26
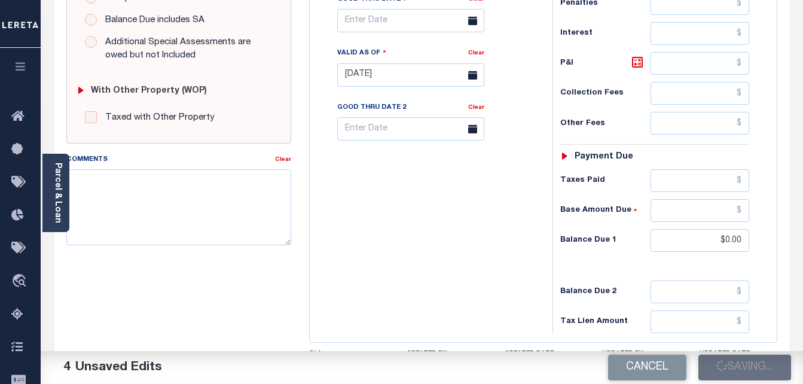
checkbox input "false"
type input "$620"
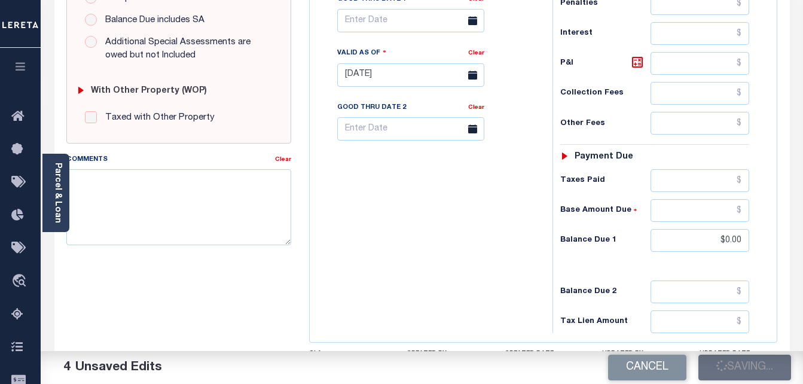
type input "$0"
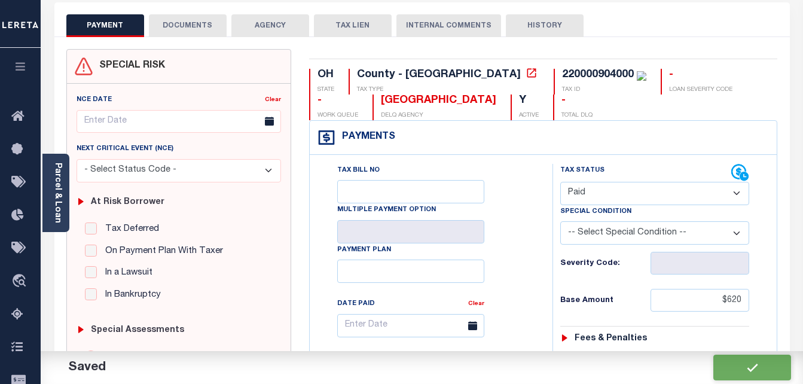
scroll to position [0, 0]
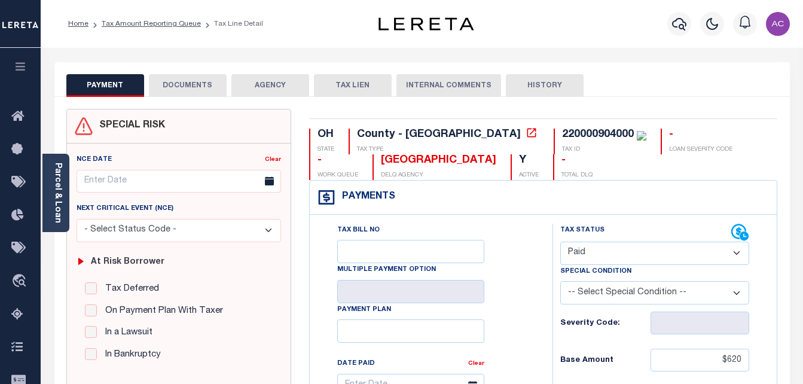
click at [169, 90] on button "DOCUMENTS" at bounding box center [188, 85] width 78 height 23
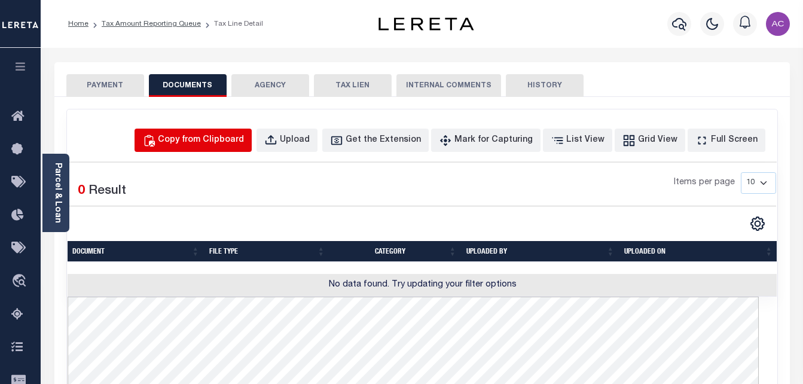
click at [225, 135] on div "Copy from Clipboard" at bounding box center [201, 140] width 86 height 13
select select "POP"
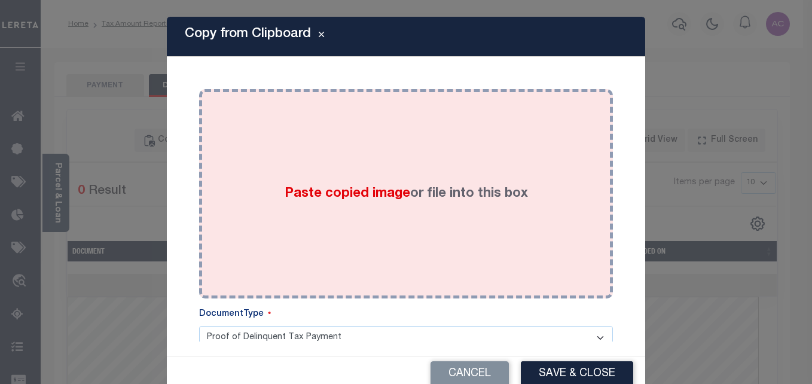
click at [329, 179] on div "Paste copied image or file into this box" at bounding box center [406, 193] width 396 height 191
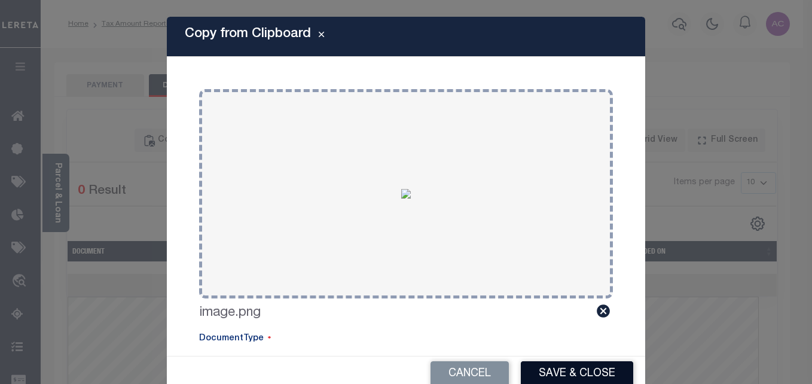
click at [550, 370] on button "Save & Close" at bounding box center [577, 374] width 112 height 26
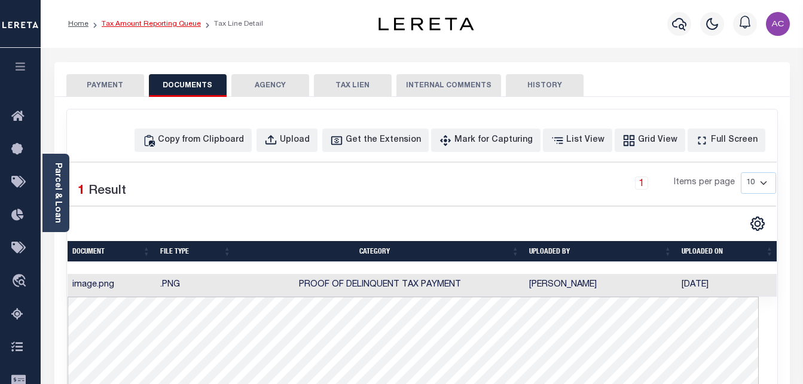
click at [150, 26] on link "Tax Amount Reporting Queue" at bounding box center [151, 23] width 99 height 7
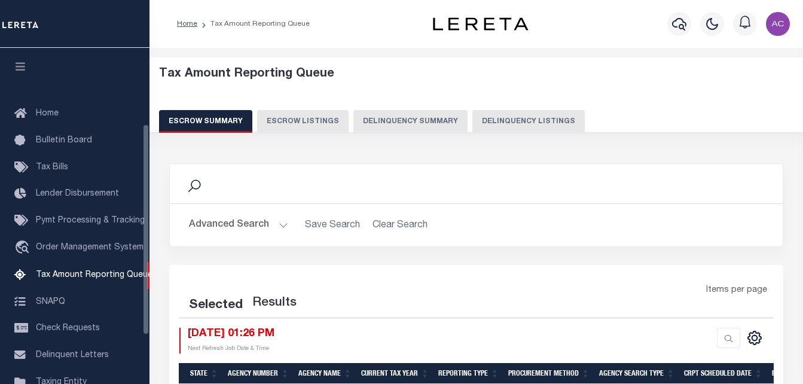
click at [502, 119] on button "Delinquency Listings" at bounding box center [528, 121] width 112 height 23
select select "100"
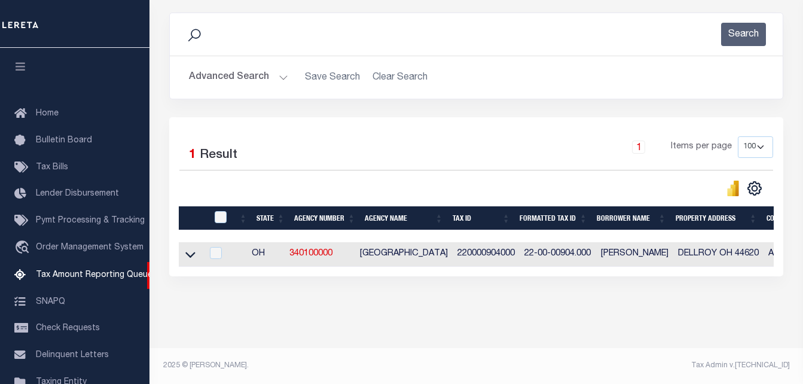
scroll to position [121, 0]
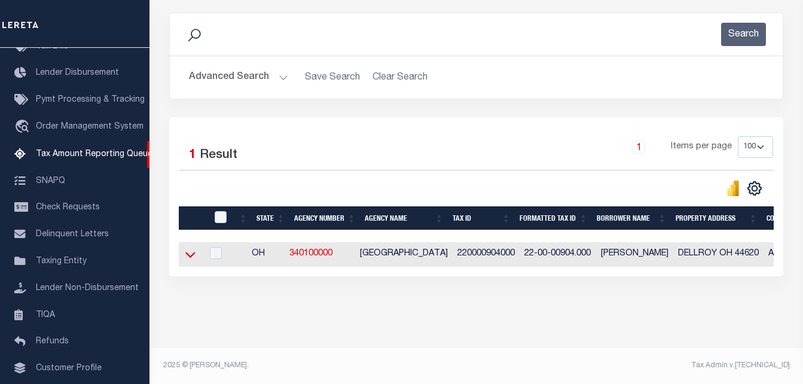
click at [193, 260] on icon at bounding box center [190, 254] width 10 height 13
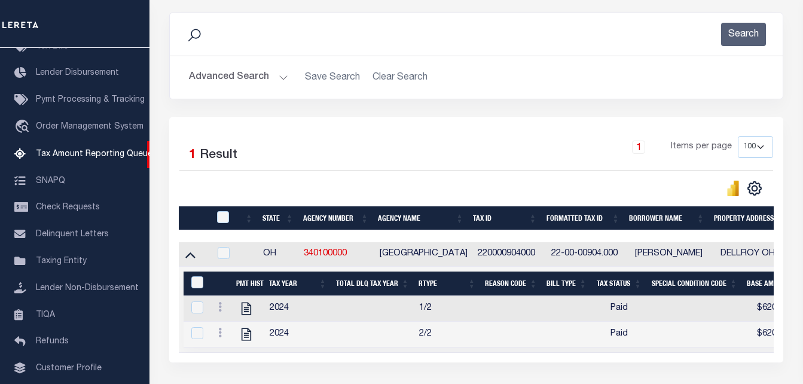
scroll to position [248, 0]
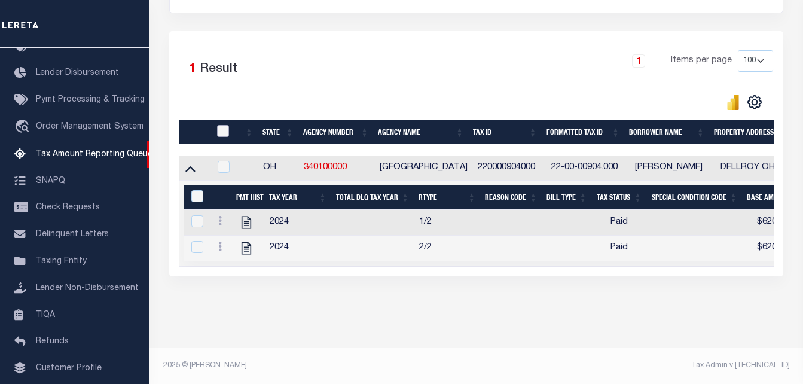
click at [221, 125] on input "checkbox" at bounding box center [223, 131] width 12 height 12
checkbox input "true"
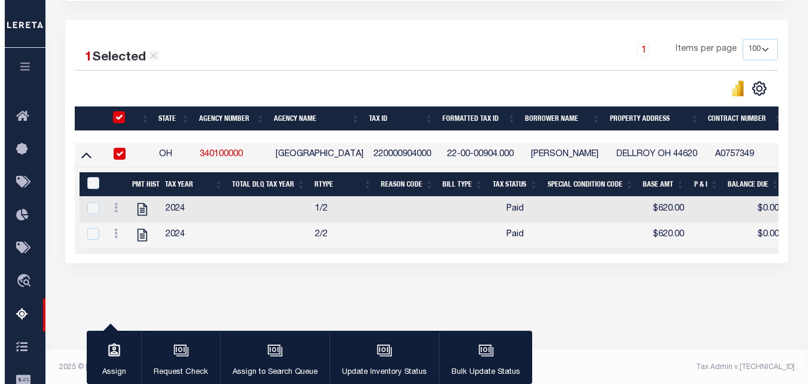
scroll to position [246, 0]
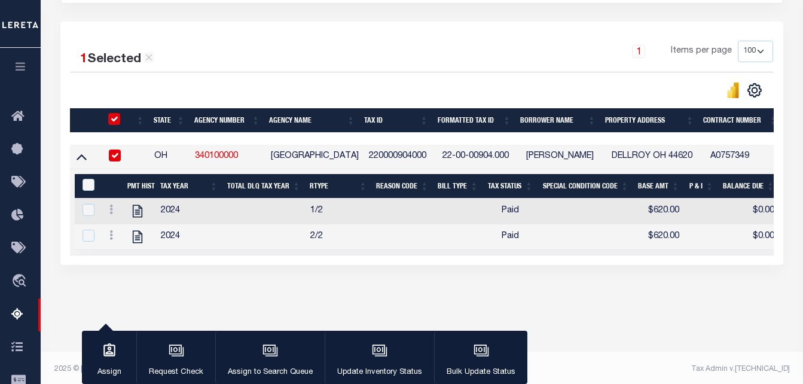
drag, startPoint x: 80, startPoint y: 181, endPoint x: 87, endPoint y: 181, distance: 6.6
click at [80, 181] on div "&nbsp;" at bounding box center [90, 185] width 20 height 13
click at [87, 186] on input "&nbsp;" at bounding box center [89, 185] width 12 height 12
